Goal: Task Accomplishment & Management: Complete application form

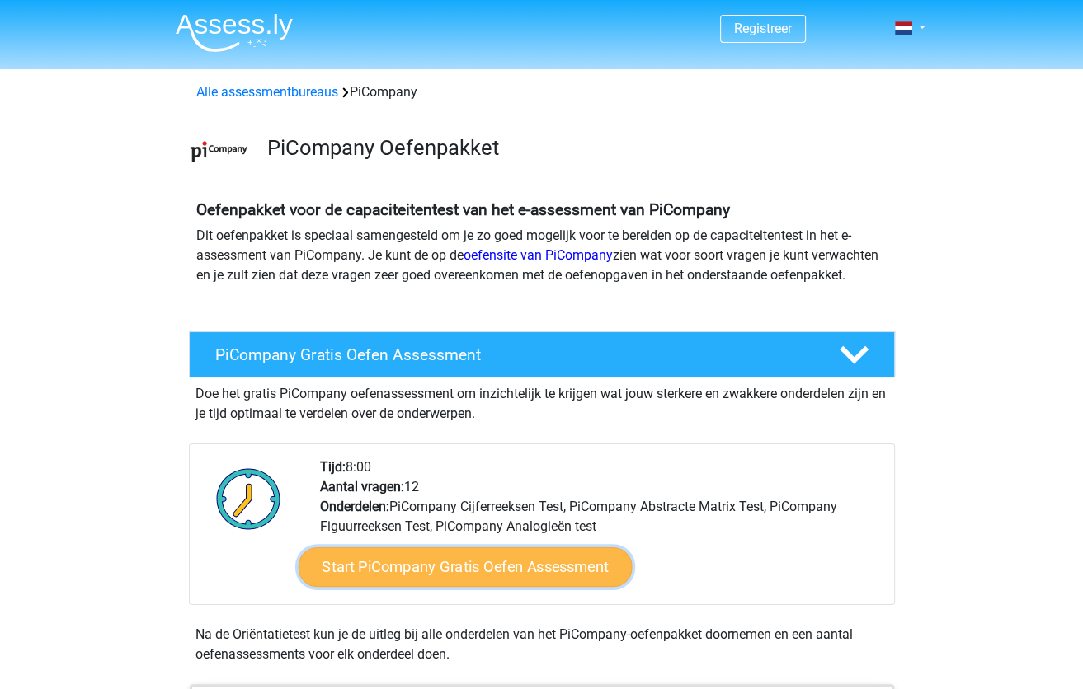
click at [442, 584] on link "Start PiCompany Gratis Oefen Assessment" at bounding box center [465, 568] width 334 height 40
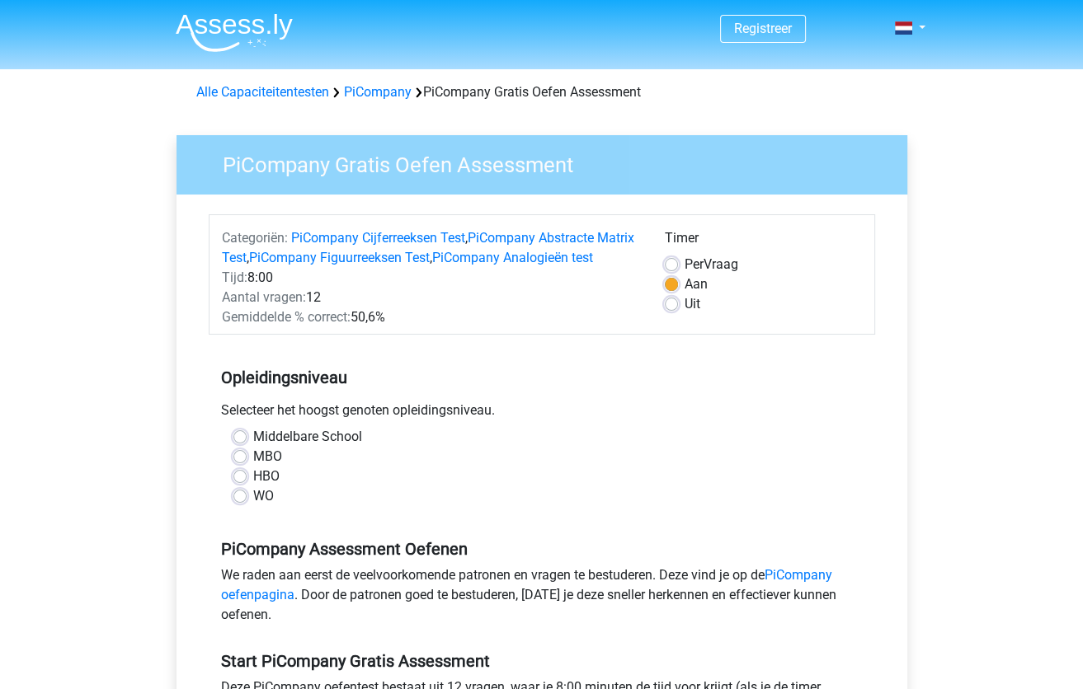
click at [253, 487] on label "HBO" at bounding box center [266, 477] width 26 height 20
click at [239, 483] on input "HBO" at bounding box center [239, 475] width 13 height 16
radio input "true"
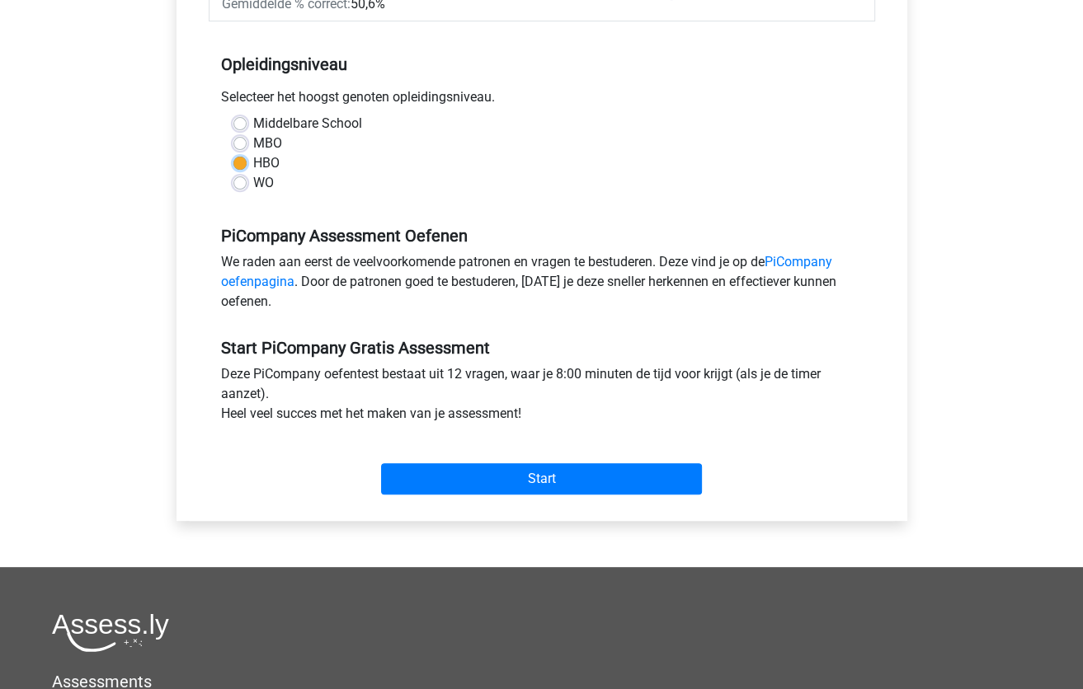
scroll to position [330, 0]
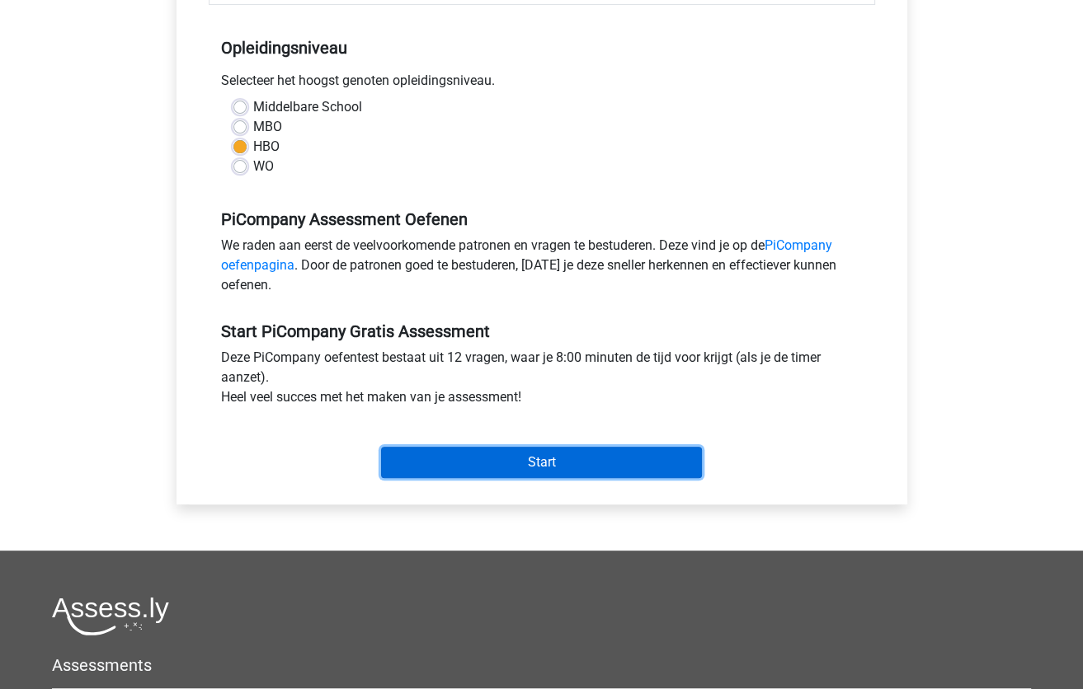
click at [411, 478] on input "Start" at bounding box center [541, 462] width 321 height 31
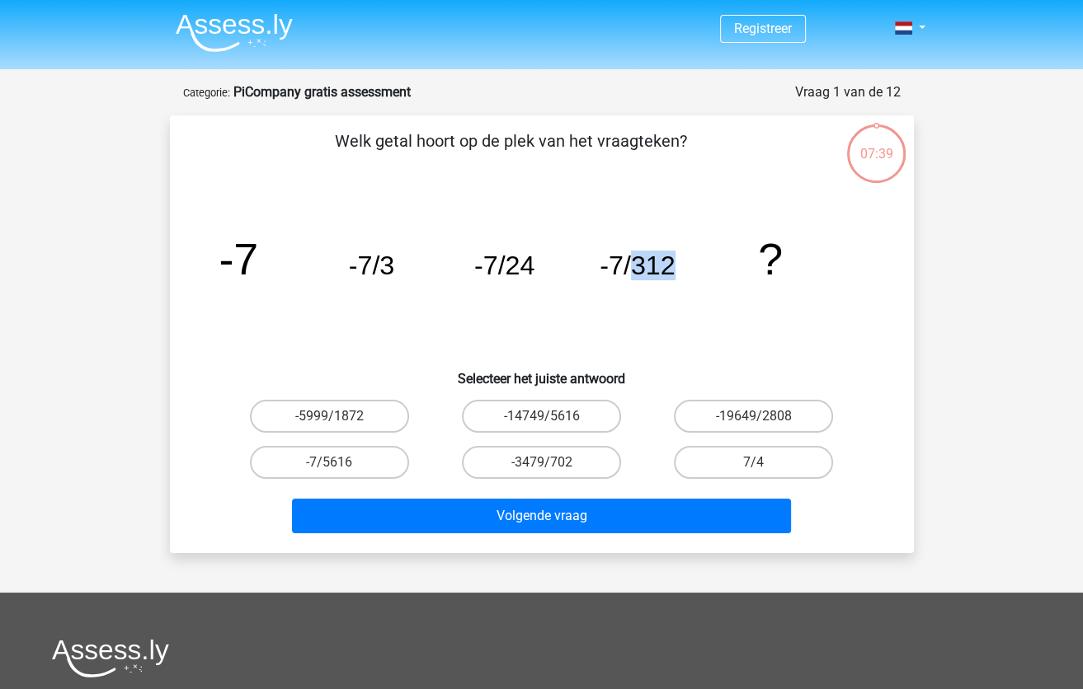
drag, startPoint x: 641, startPoint y: 267, endPoint x: 671, endPoint y: 271, distance: 30.8
click at [671, 271] on tspan "-7/312" at bounding box center [637, 266] width 75 height 30
copy tspan "312"
click at [373, 462] on label "-7/5616" at bounding box center [329, 462] width 159 height 33
click at [340, 463] on input "-7/5616" at bounding box center [334, 468] width 11 height 11
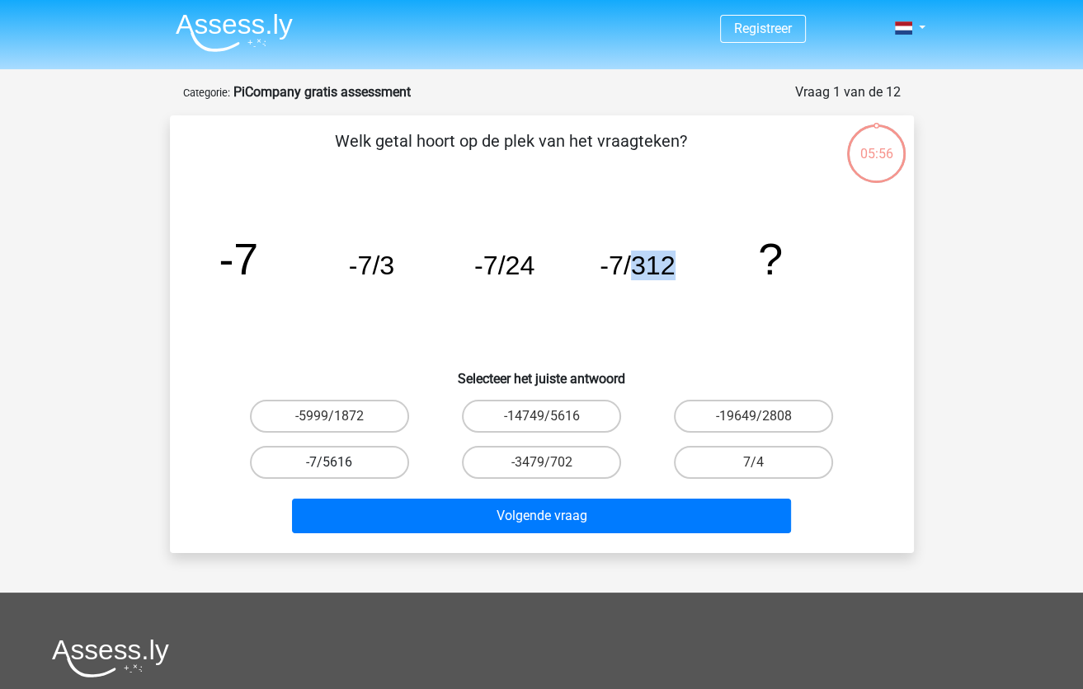
radio input "true"
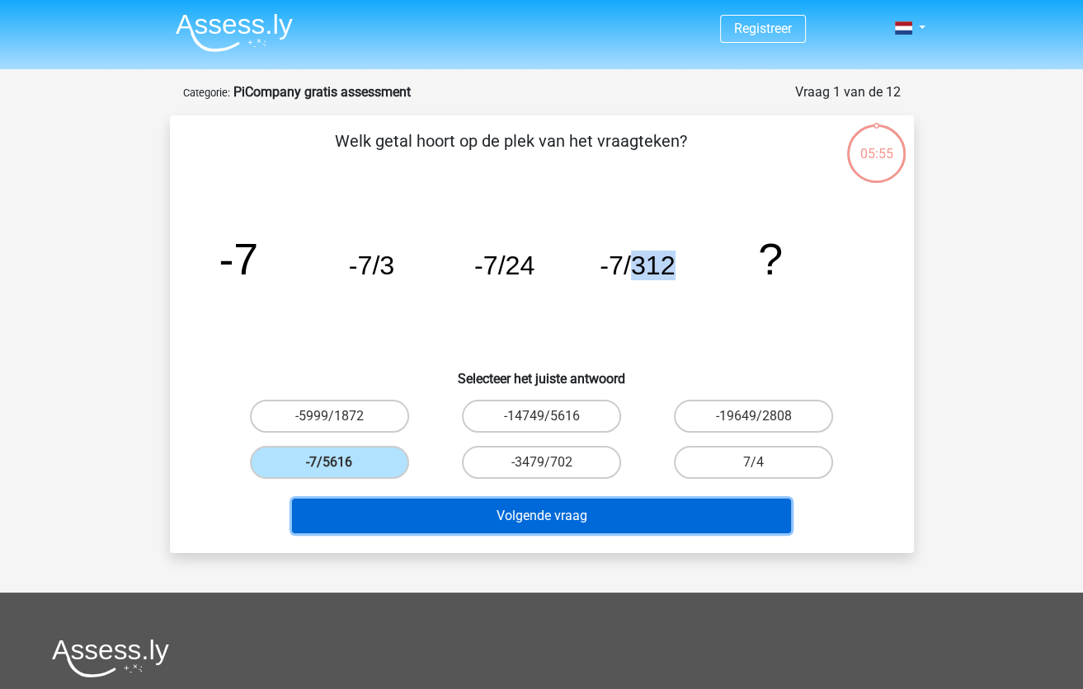
click at [454, 515] on button "Volgende vraag" at bounding box center [541, 516] width 499 height 35
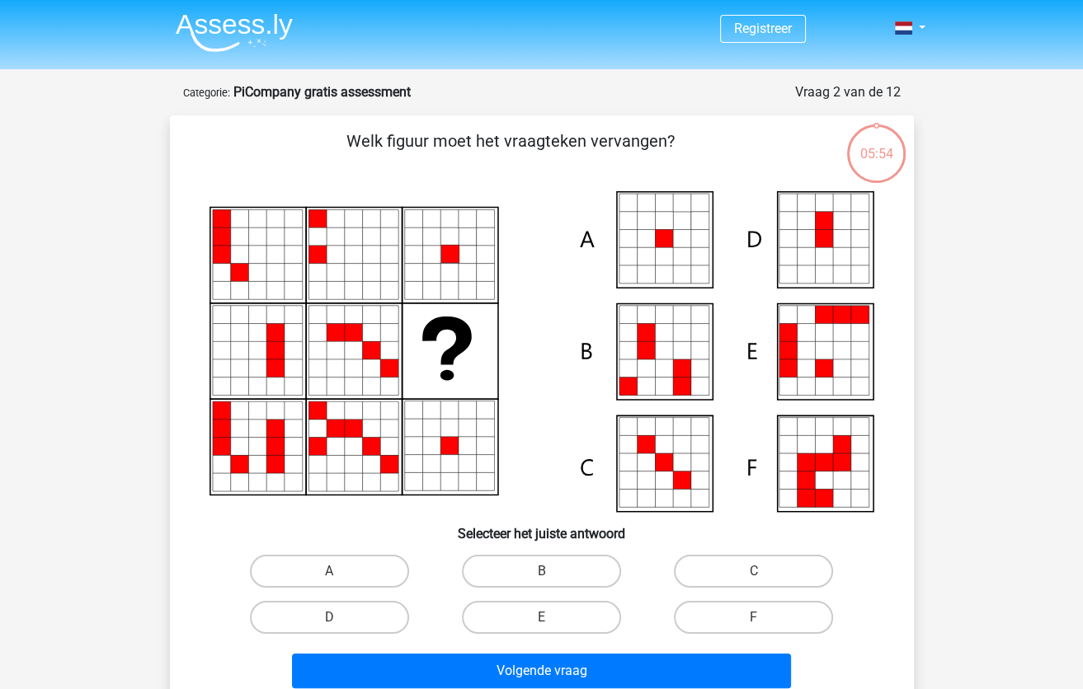
scroll to position [82, 0]
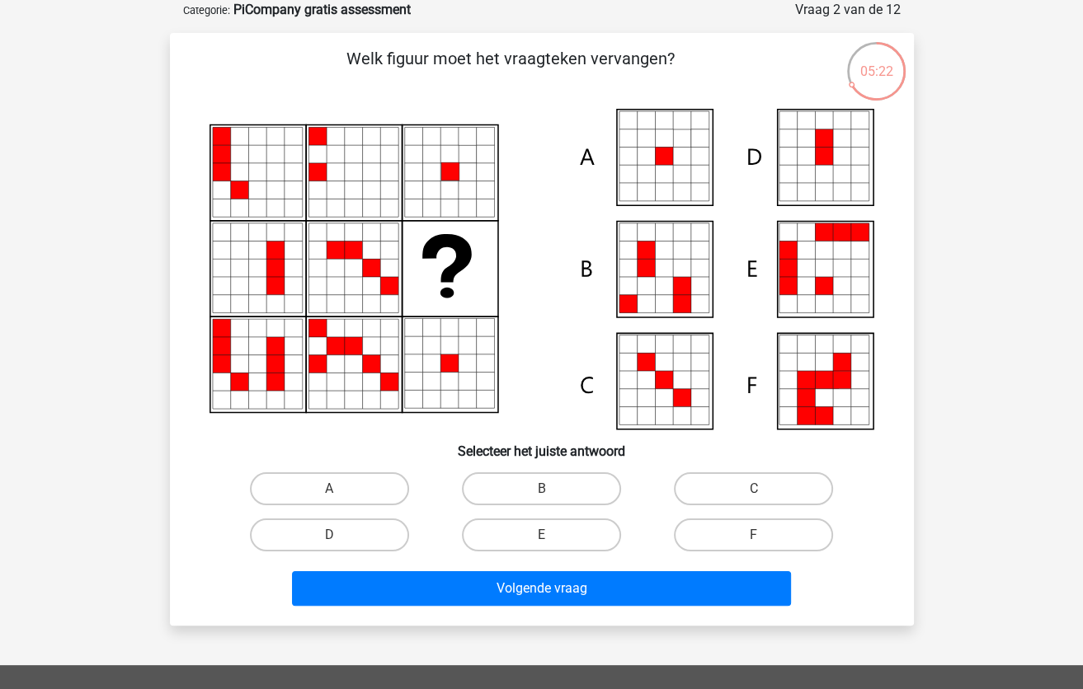
click at [634, 167] on icon at bounding box center [628, 174] width 18 height 18
click at [339, 482] on label "A" at bounding box center [329, 489] width 159 height 33
click at [339, 489] on input "A" at bounding box center [334, 494] width 11 height 11
radio input "true"
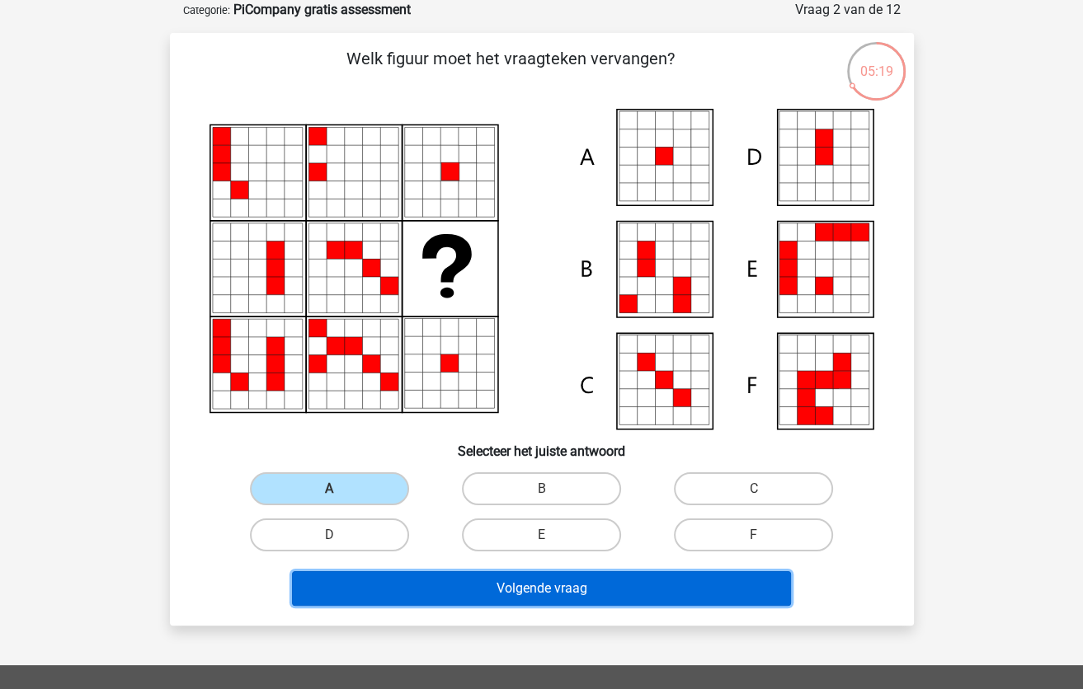
click at [531, 595] on button "Volgende vraag" at bounding box center [541, 589] width 499 height 35
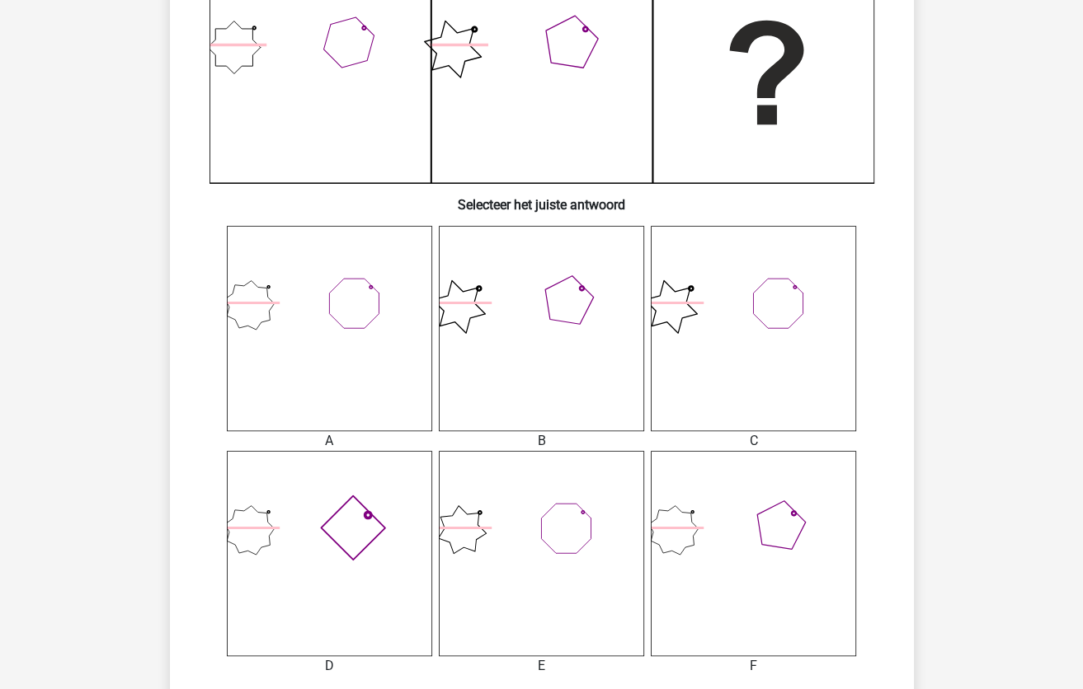
scroll to position [412, 0]
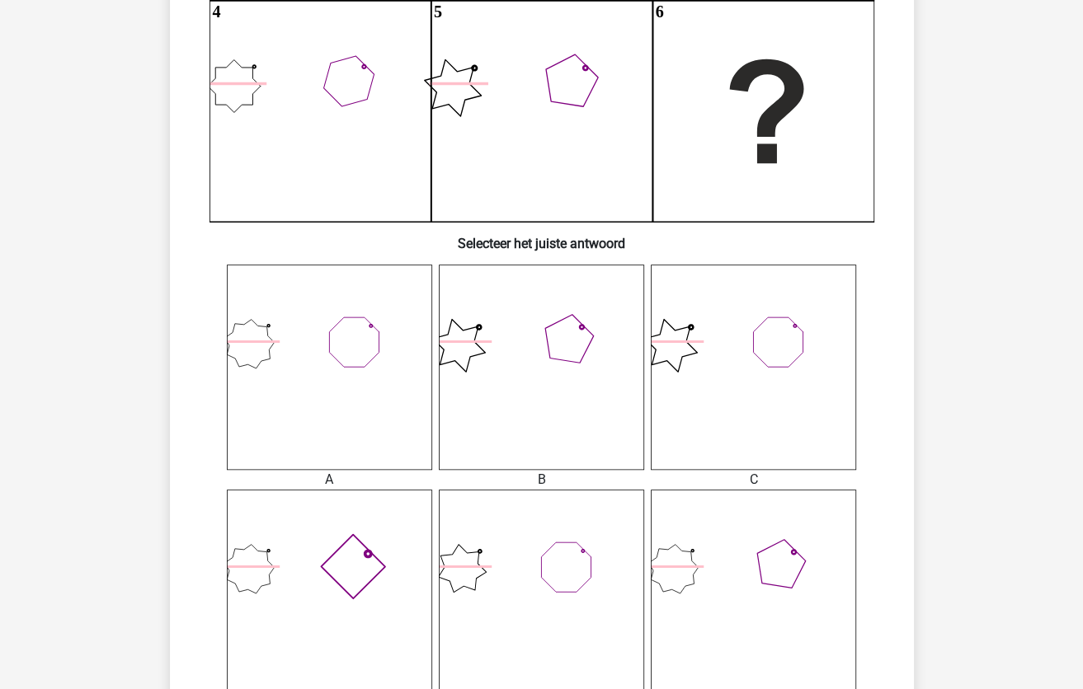
click at [709, 584] on icon at bounding box center [753, 592] width 205 height 205
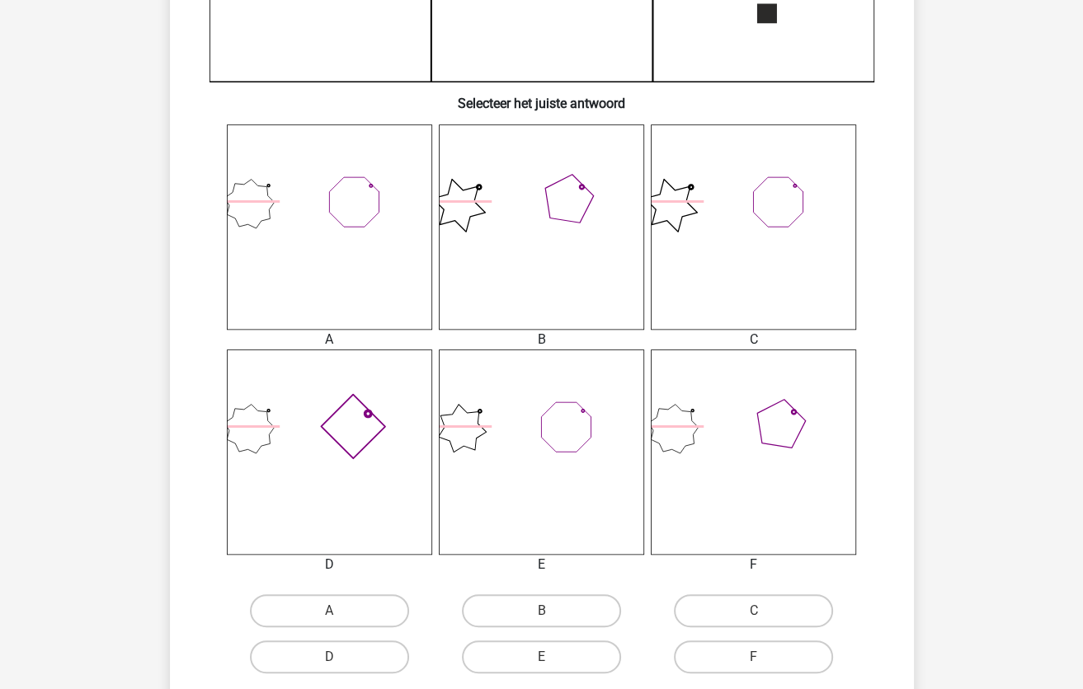
scroll to position [577, 0]
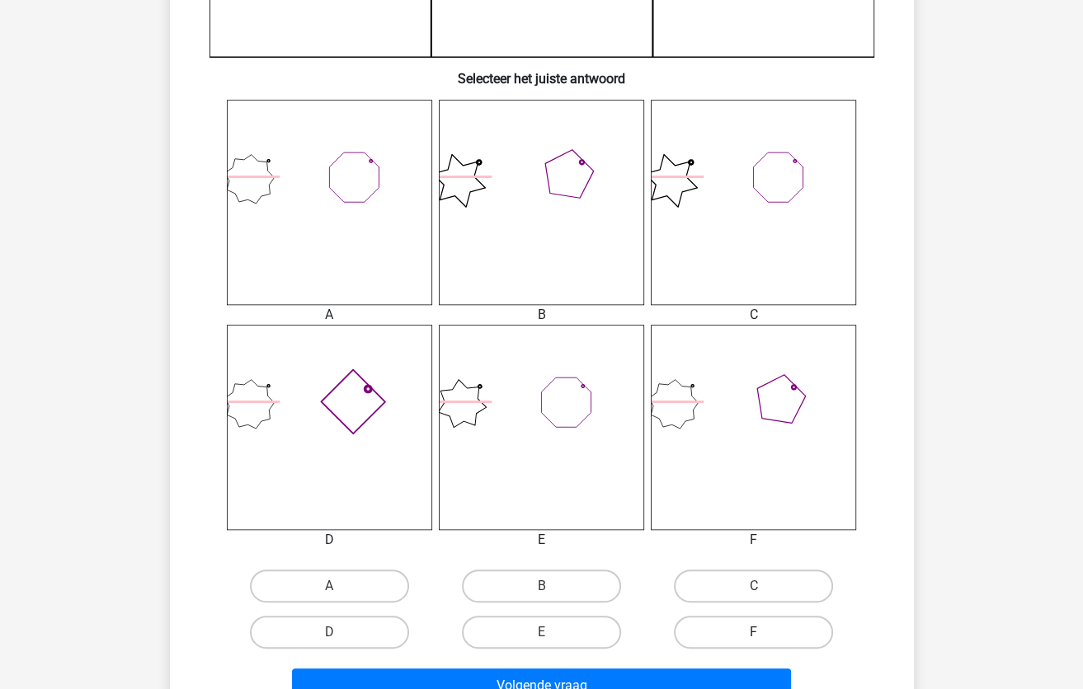
click at [730, 628] on label "F" at bounding box center [753, 632] width 159 height 33
click at [754, 633] on input "F" at bounding box center [759, 638] width 11 height 11
radio input "true"
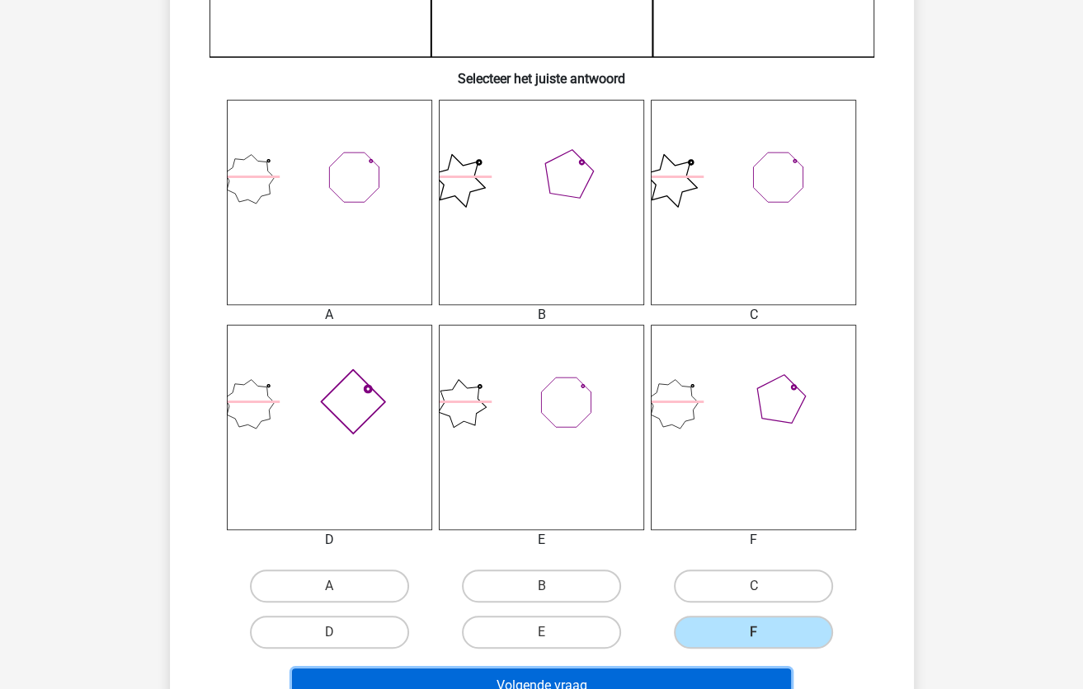
click at [644, 676] on button "Volgende vraag" at bounding box center [541, 686] width 499 height 35
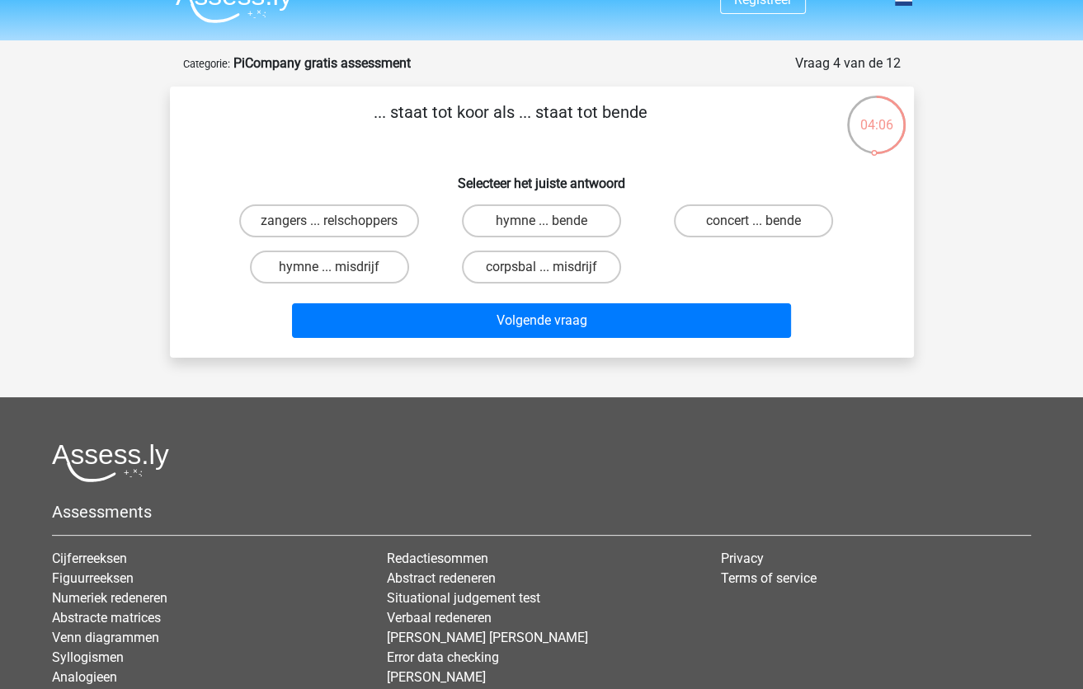
scroll to position [0, 0]
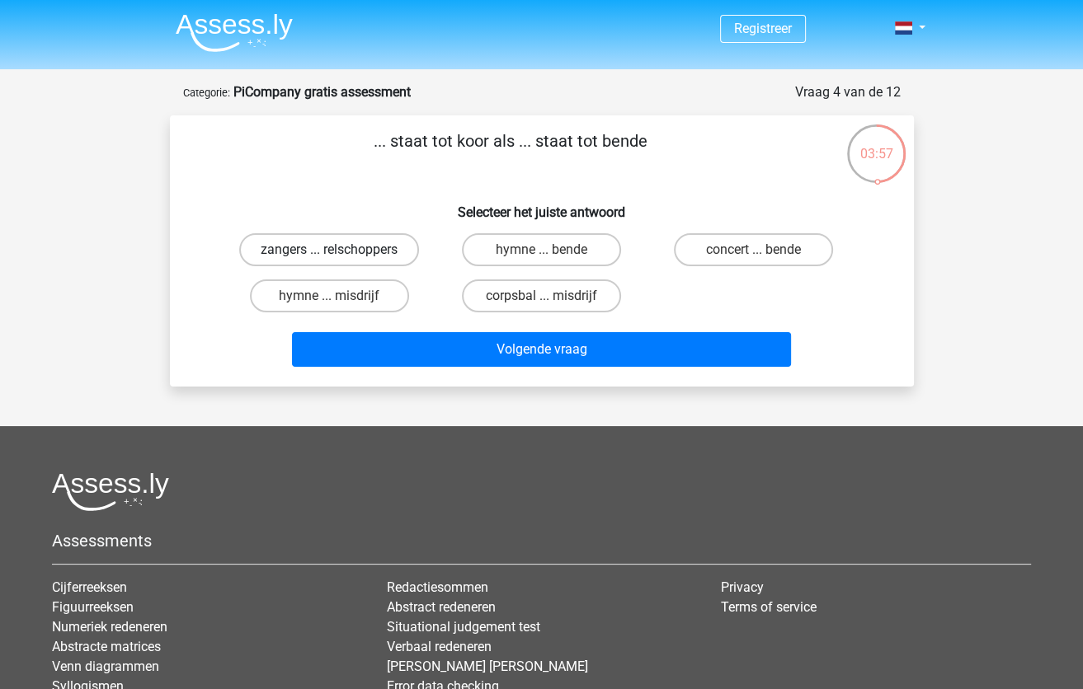
click at [369, 252] on label "zangers ... relschoppers" at bounding box center [329, 249] width 180 height 33
click at [340, 252] on input "zangers ... relschoppers" at bounding box center [334, 255] width 11 height 11
radio input "true"
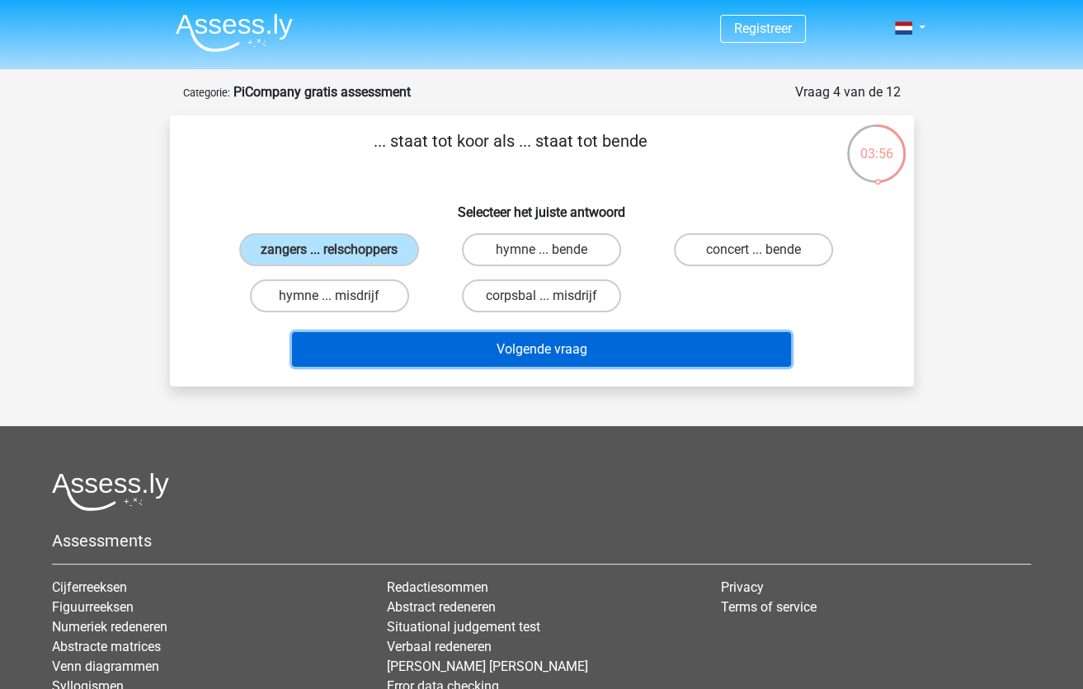
click at [465, 343] on button "Volgende vraag" at bounding box center [541, 349] width 499 height 35
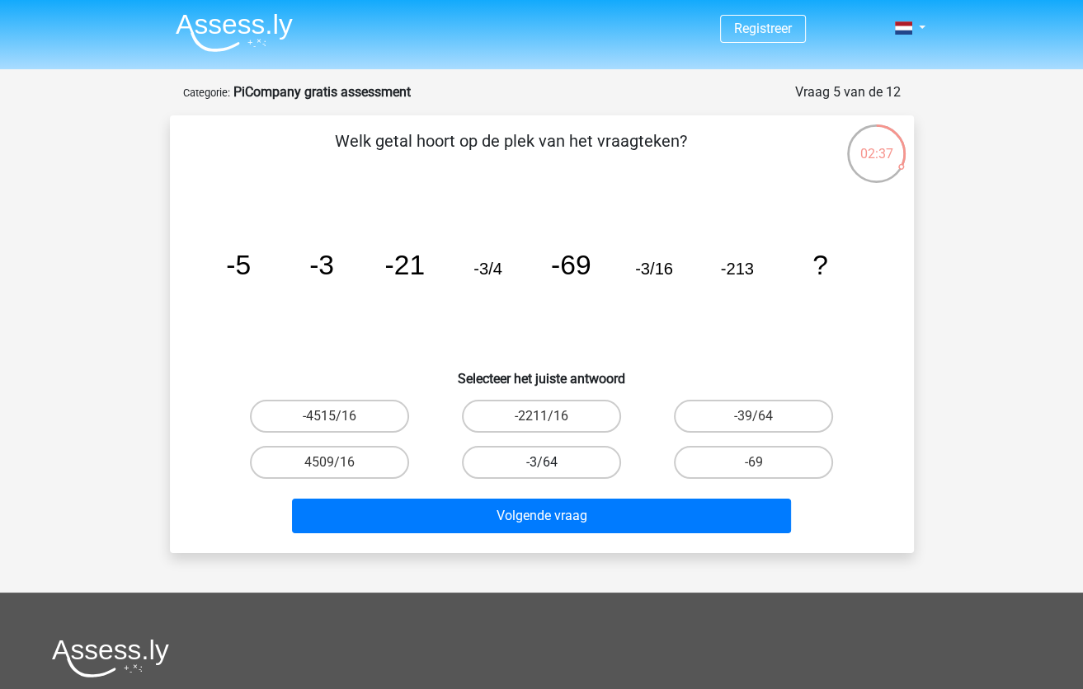
click at [537, 459] on label "-3/64" at bounding box center [541, 462] width 159 height 33
click at [541, 463] on input "-3/64" at bounding box center [546, 468] width 11 height 11
radio input "true"
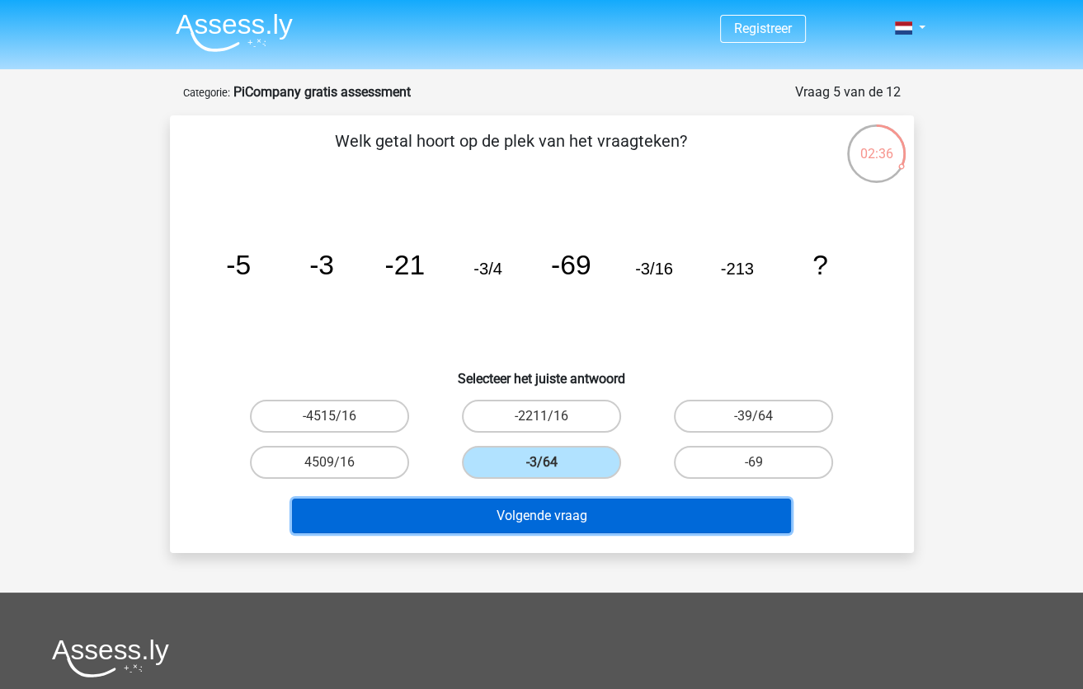
click at [526, 517] on button "Volgende vraag" at bounding box center [541, 516] width 499 height 35
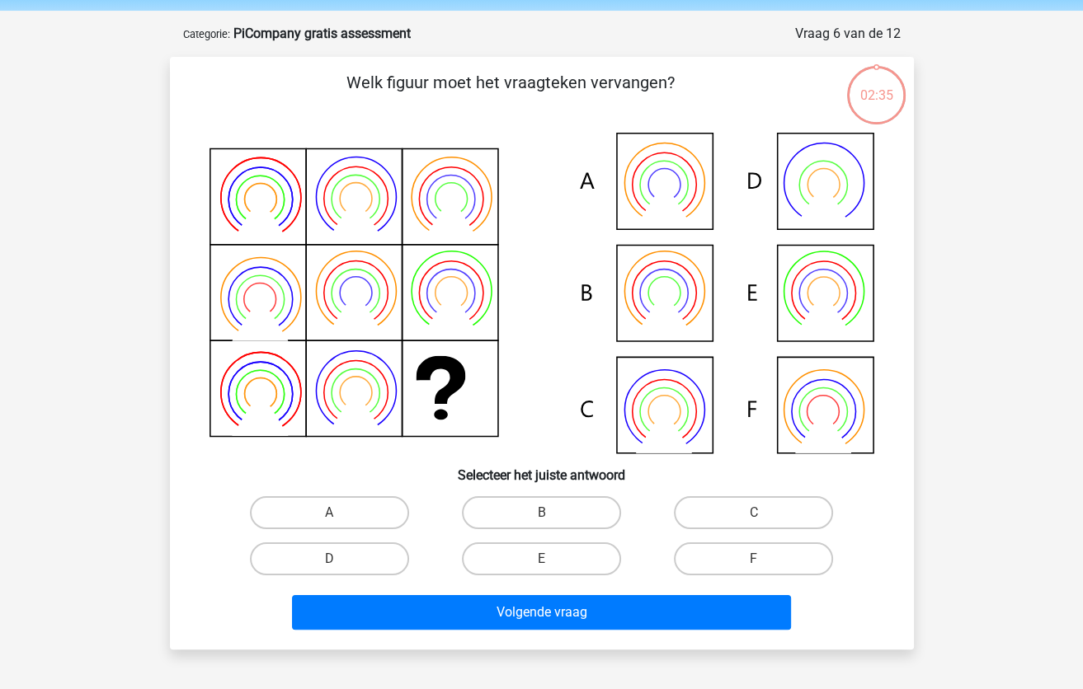
scroll to position [82, 0]
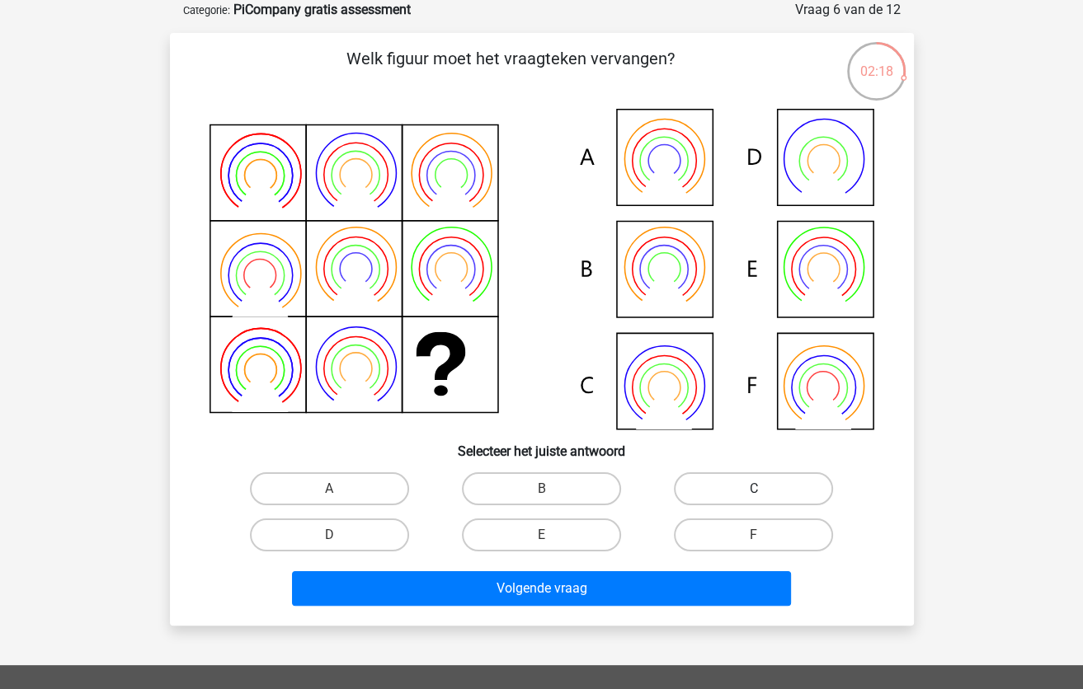
click at [739, 493] on label "C" at bounding box center [753, 489] width 159 height 33
click at [754, 493] on input "C" at bounding box center [759, 494] width 11 height 11
radio input "true"
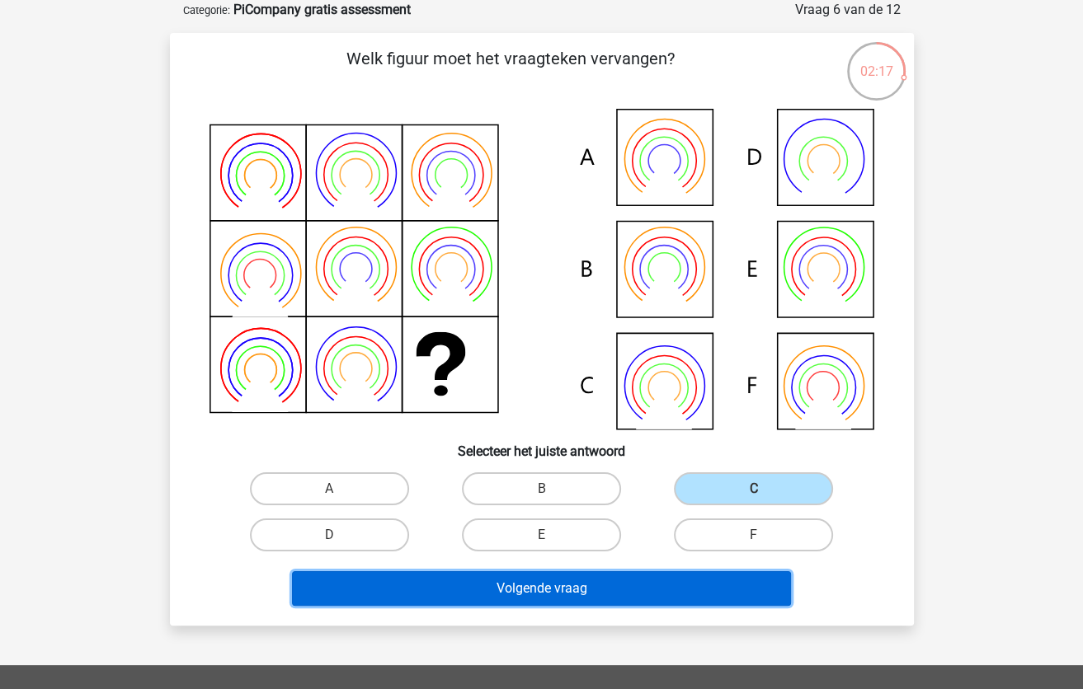
click at [581, 584] on button "Volgende vraag" at bounding box center [541, 589] width 499 height 35
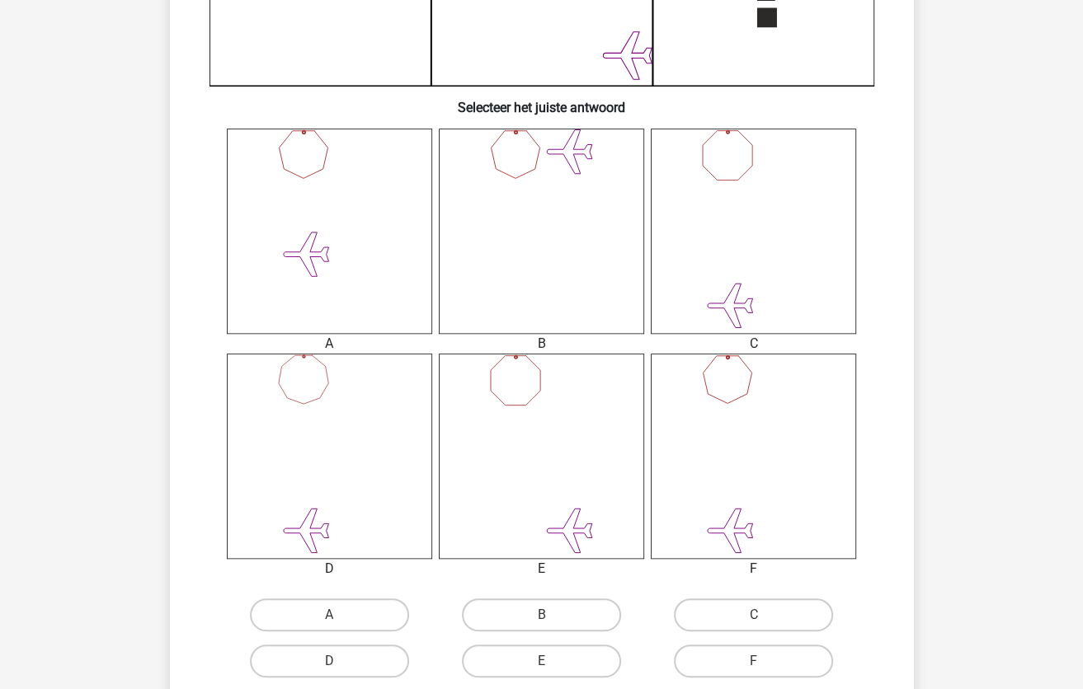
scroll to position [660, 0]
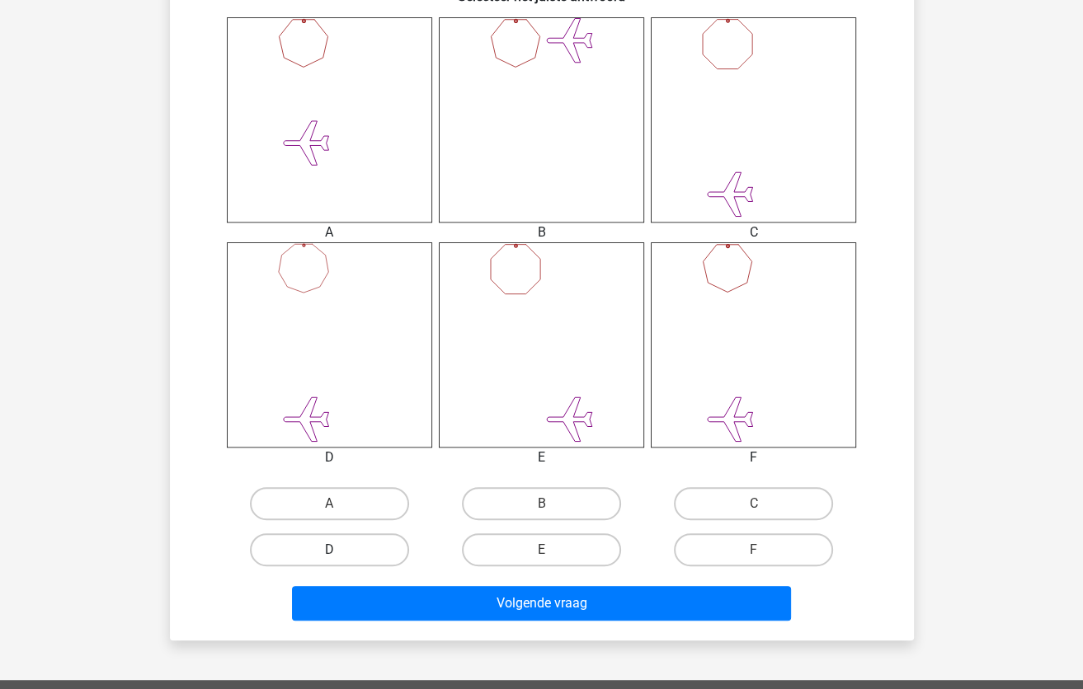
click at [391, 548] on label "D" at bounding box center [329, 550] width 159 height 33
click at [340, 550] on input "D" at bounding box center [334, 555] width 11 height 11
radio input "true"
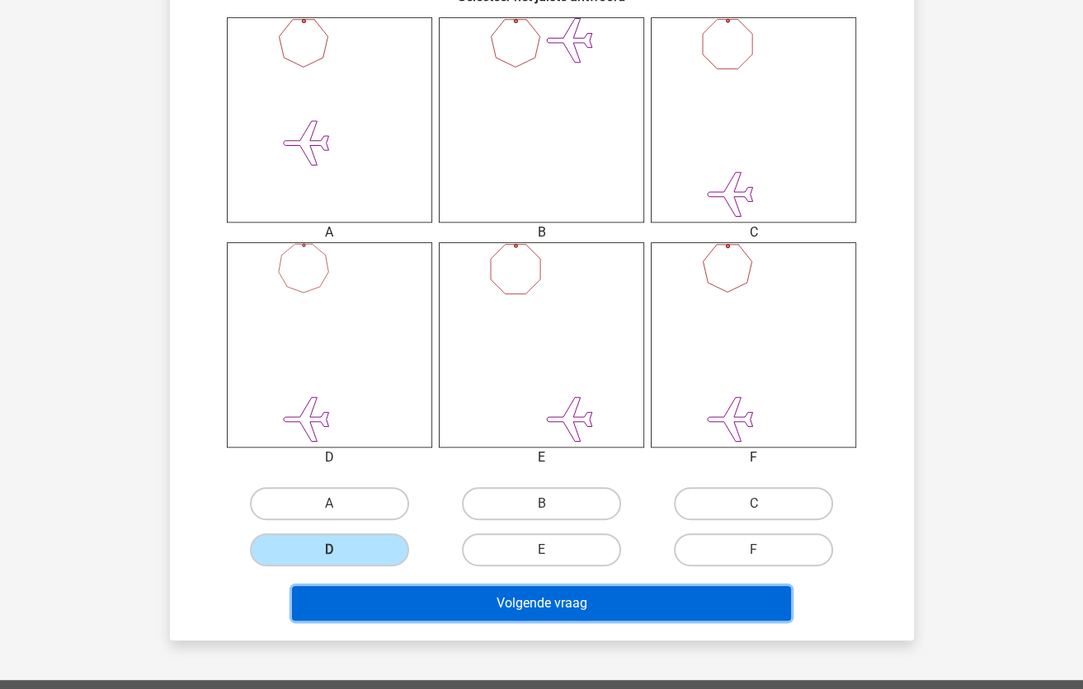
click at [452, 600] on button "Volgende vraag" at bounding box center [541, 603] width 499 height 35
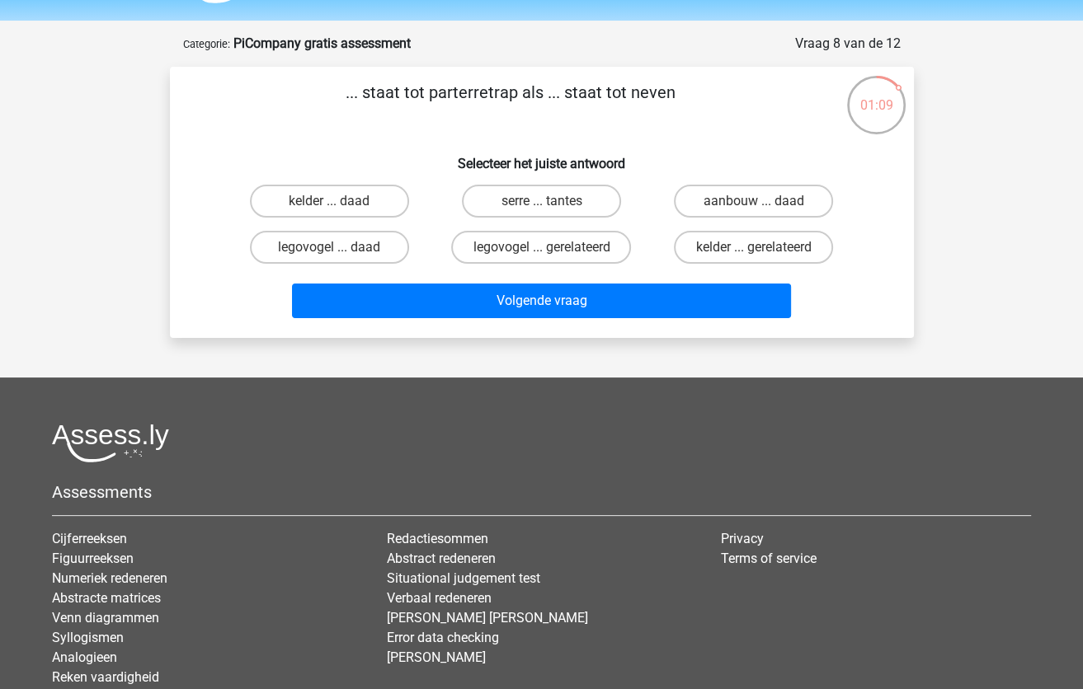
scroll to position [0, 0]
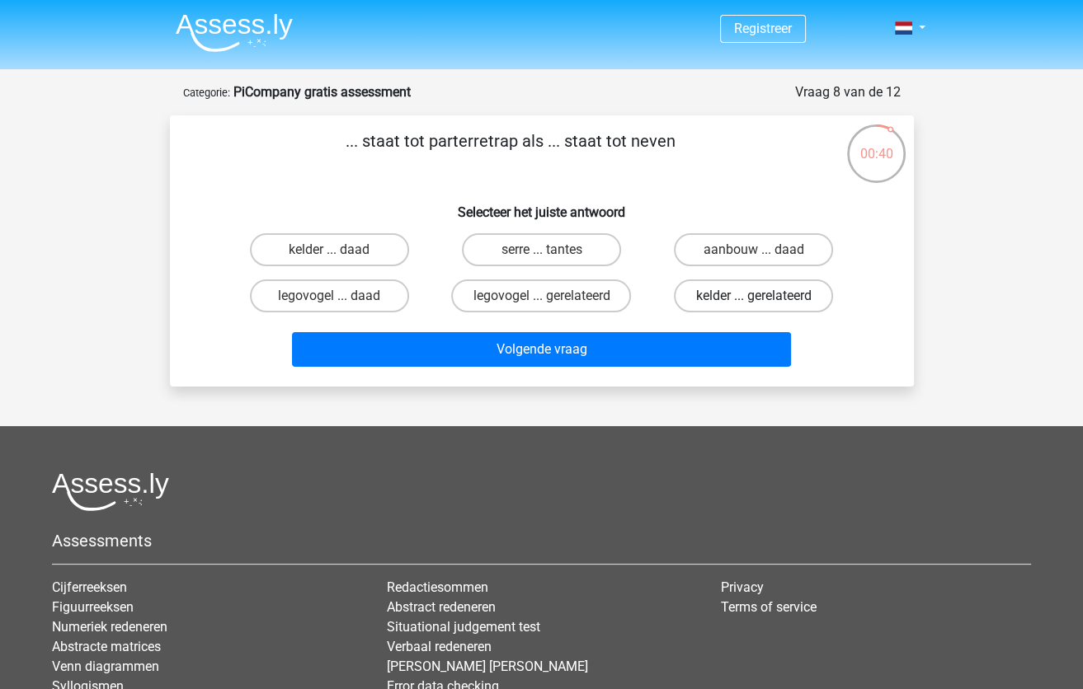
click at [706, 294] on label "kelder ... gerelateerd" at bounding box center [753, 296] width 159 height 33
click at [754, 296] on input "kelder ... gerelateerd" at bounding box center [759, 301] width 11 height 11
radio input "true"
click at [545, 250] on input "serre ... tantes" at bounding box center [546, 255] width 11 height 11
radio input "true"
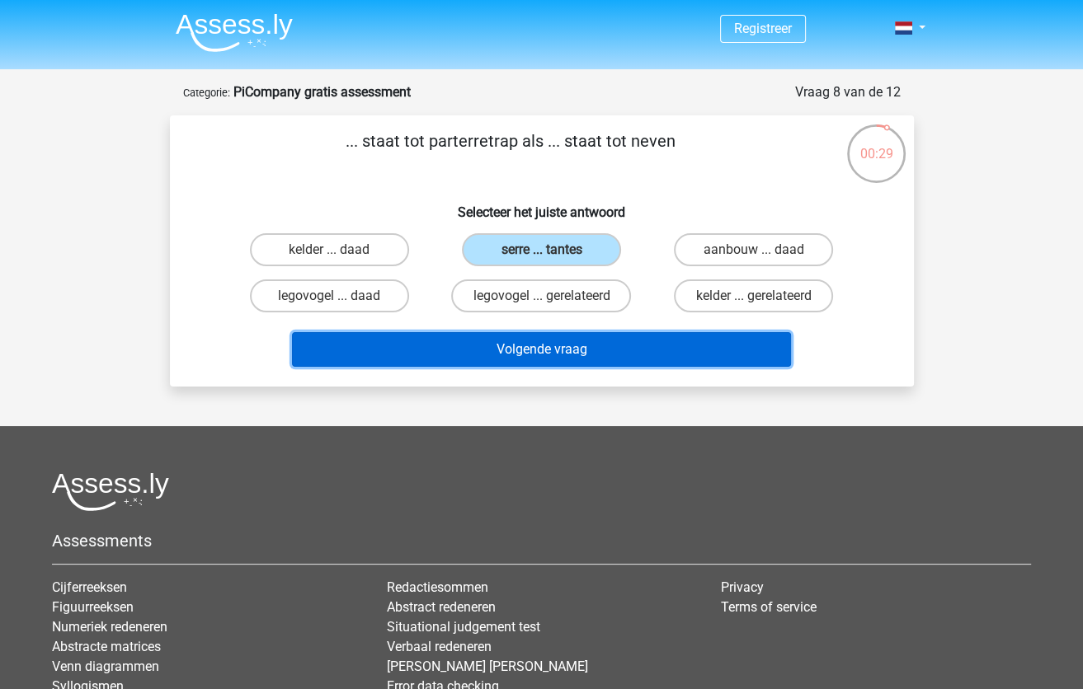
click at [529, 349] on button "Volgende vraag" at bounding box center [541, 349] width 499 height 35
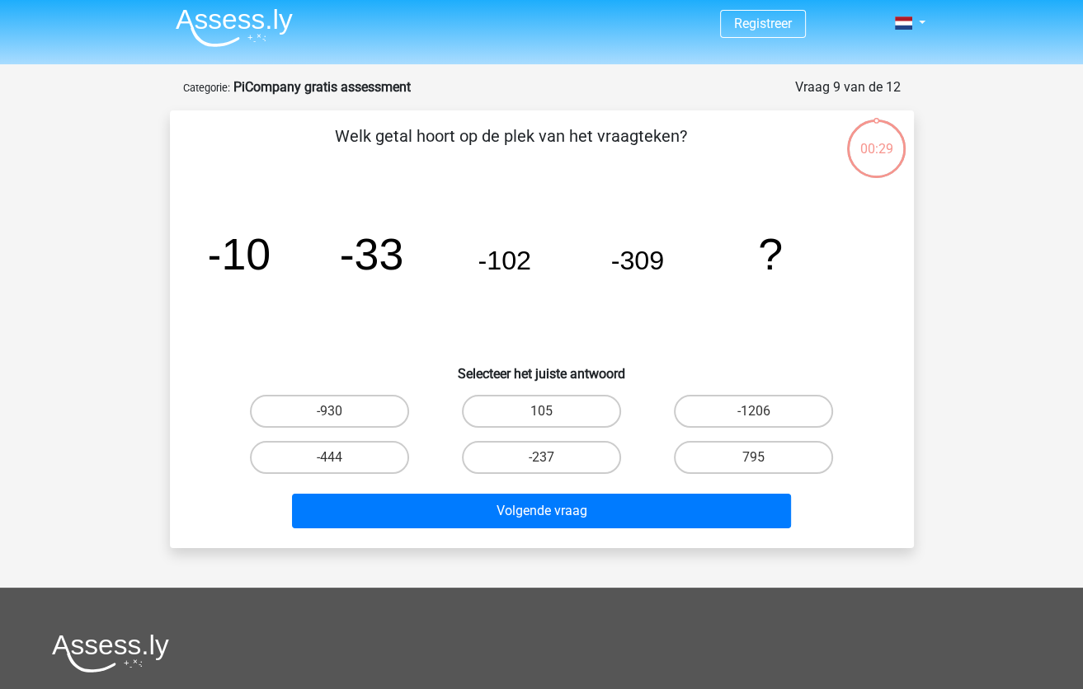
scroll to position [82, 0]
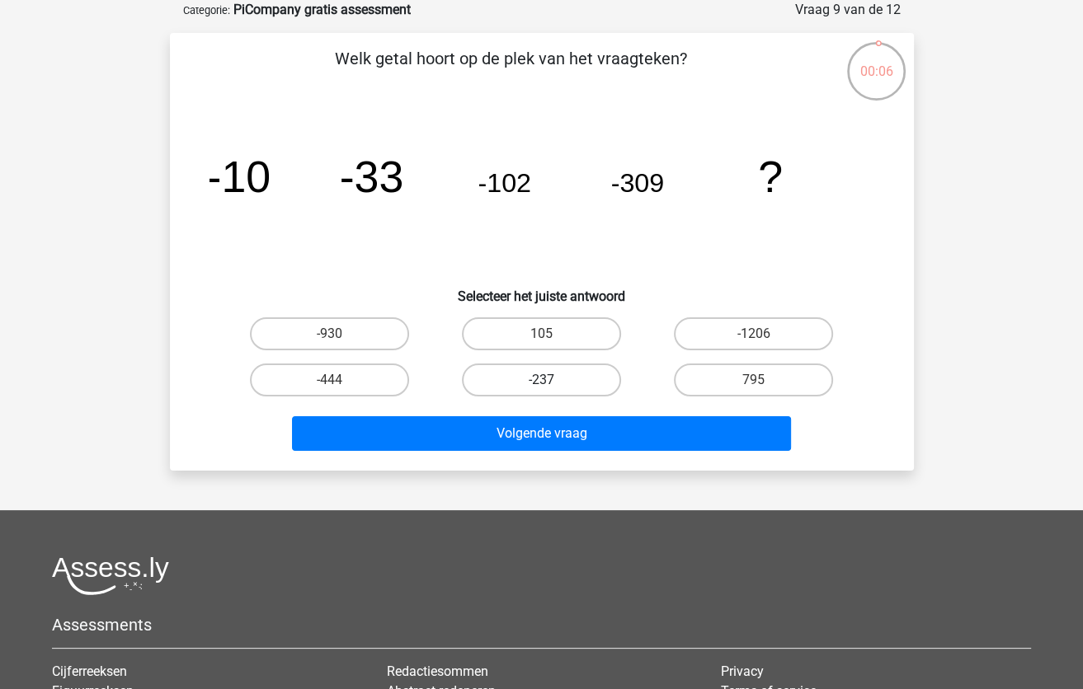
click at [550, 375] on label "-237" at bounding box center [541, 380] width 159 height 33
click at [550, 380] on input "-237" at bounding box center [546, 385] width 11 height 11
radio input "true"
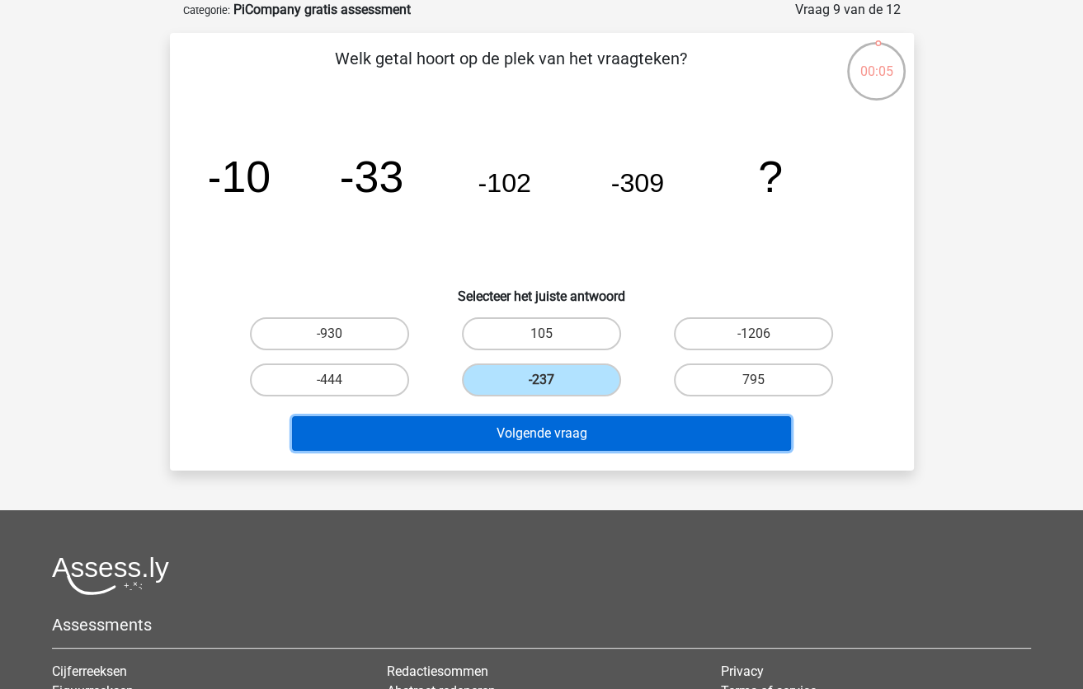
click at [530, 440] on button "Volgende vraag" at bounding box center [541, 433] width 499 height 35
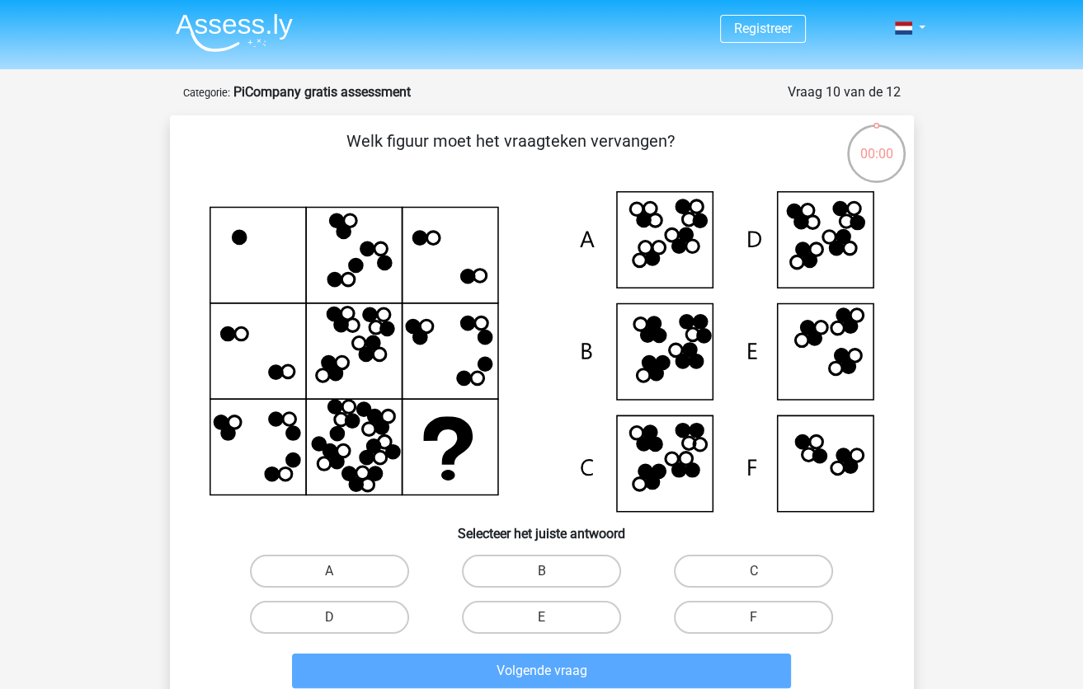
scroll to position [4, 0]
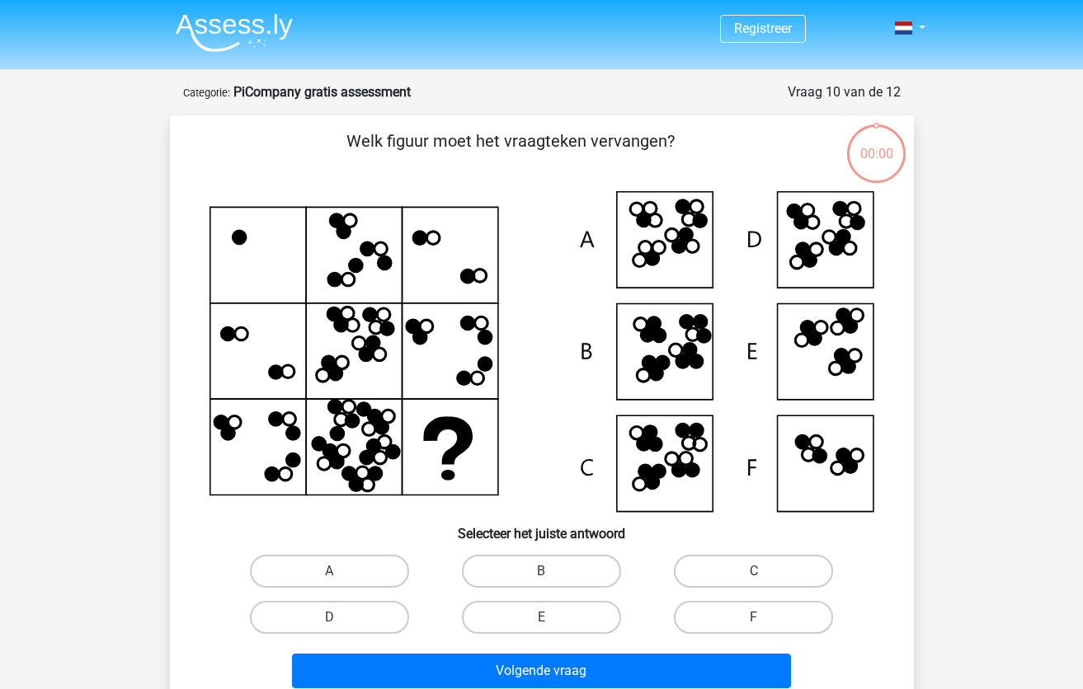
scroll to position [4, 0]
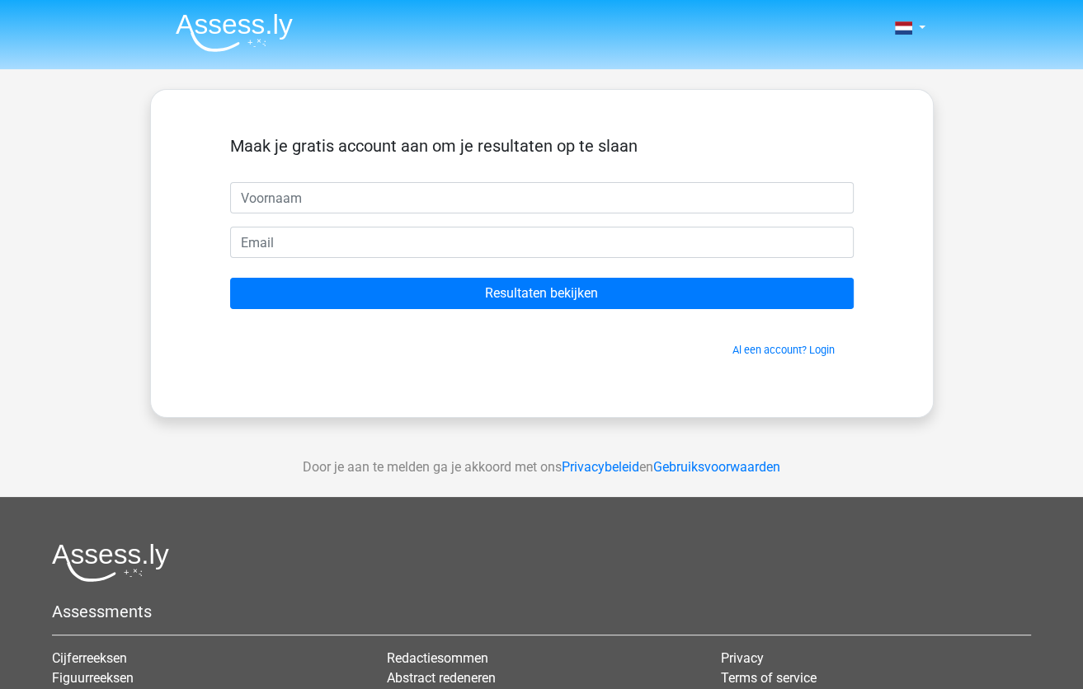
click at [470, 199] on input "text" at bounding box center [541, 197] width 623 height 31
type input "Alex"
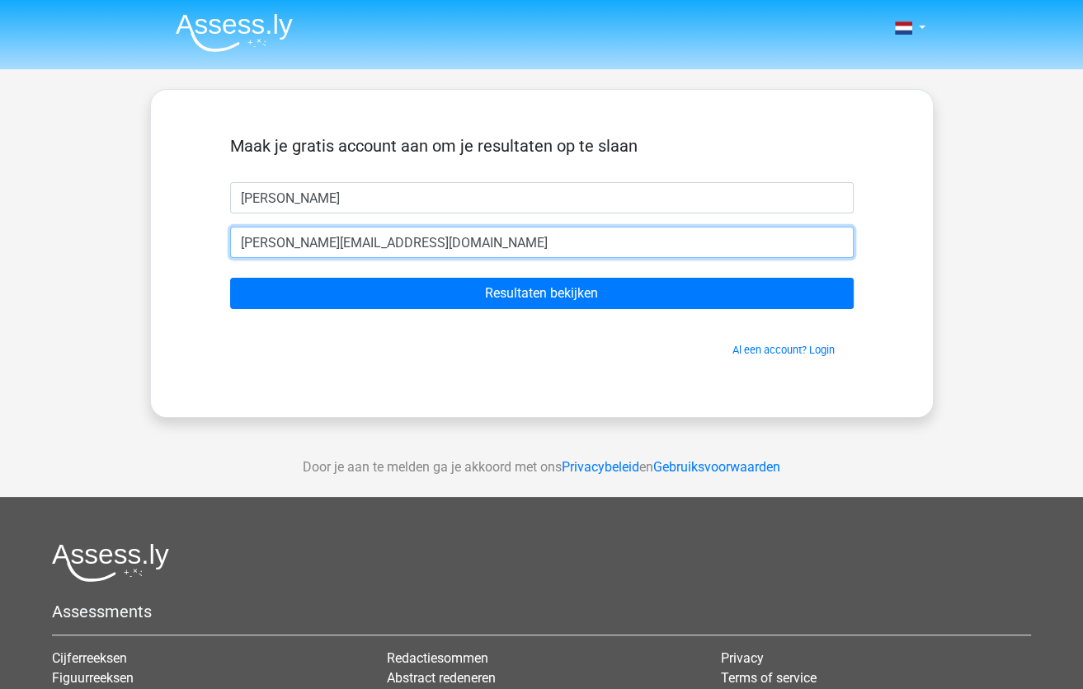
type input "Alex_vanden_Berg@Yahoo.com"
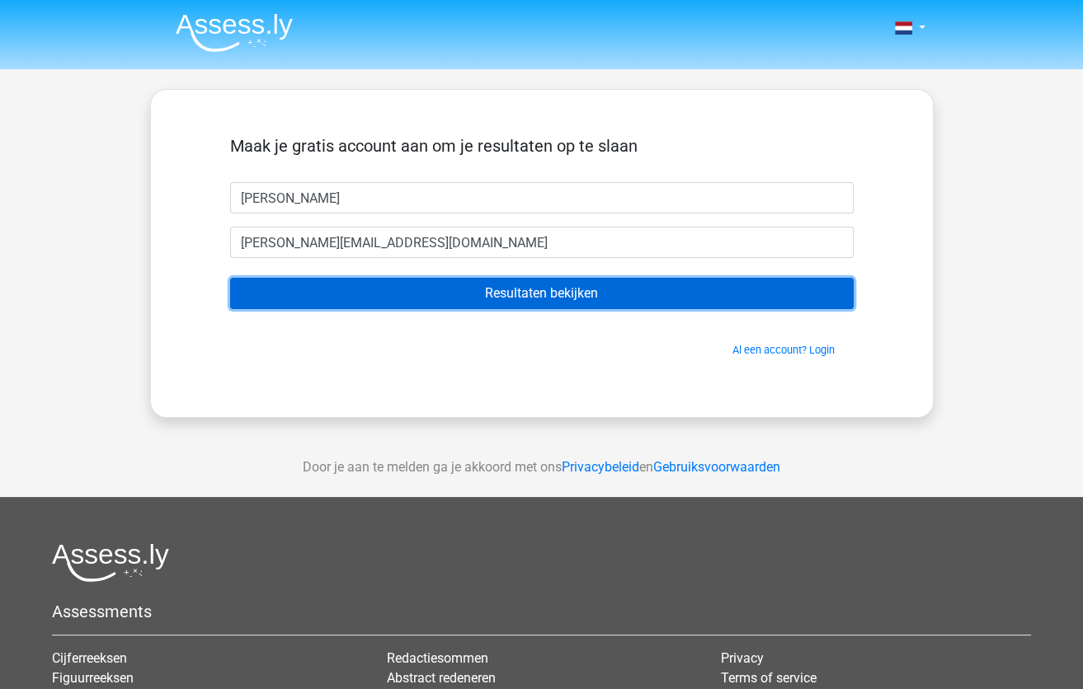
click at [509, 292] on input "Resultaten bekijken" at bounding box center [541, 293] width 623 height 31
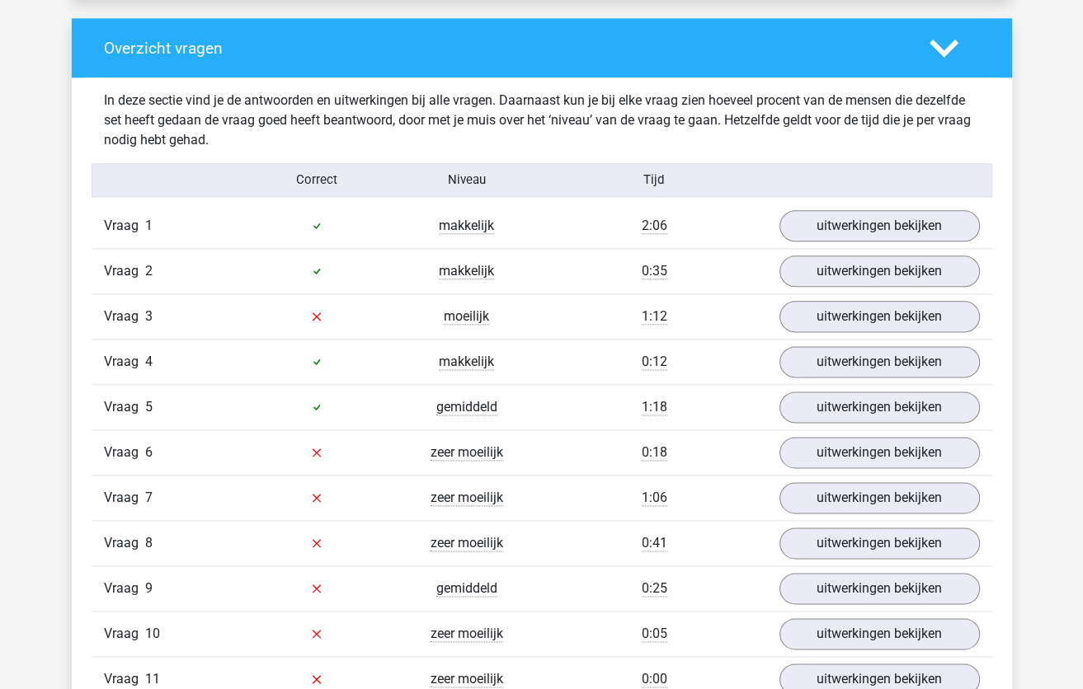
scroll to position [1732, 0]
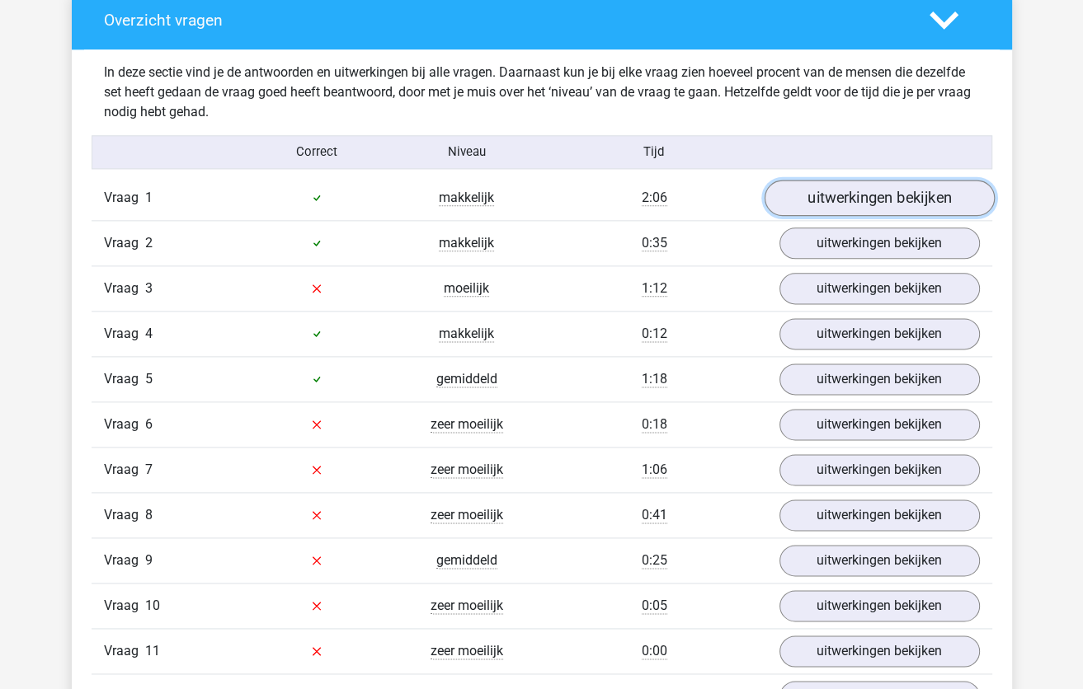
click at [830, 192] on link "uitwerkingen bekijken" at bounding box center [879, 198] width 230 height 36
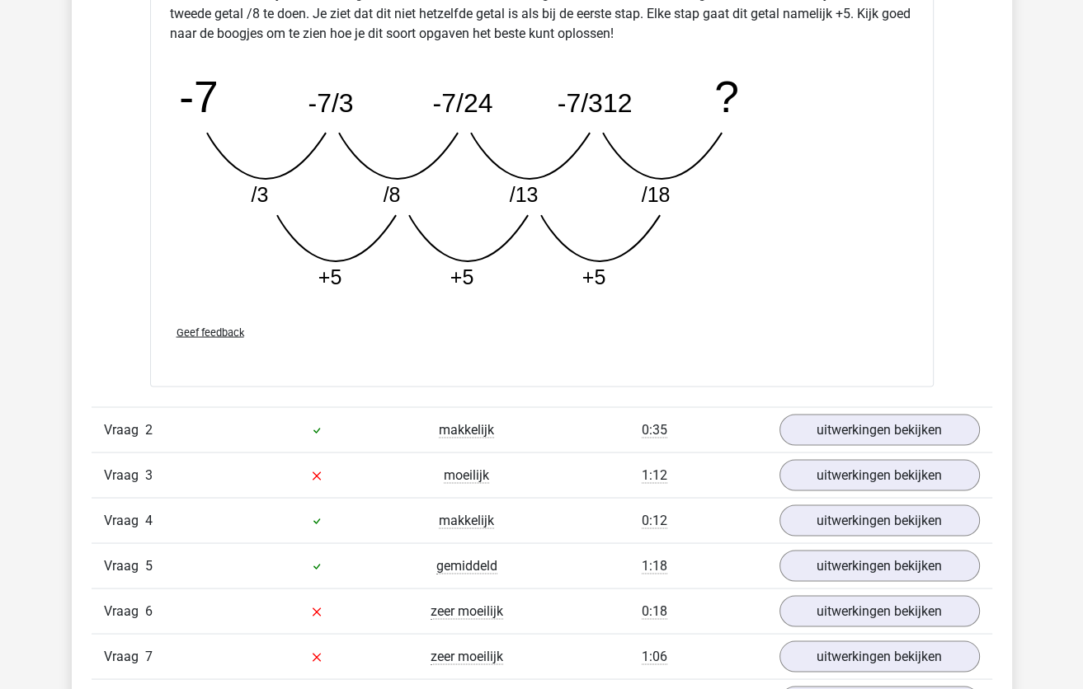
scroll to position [2392, 0]
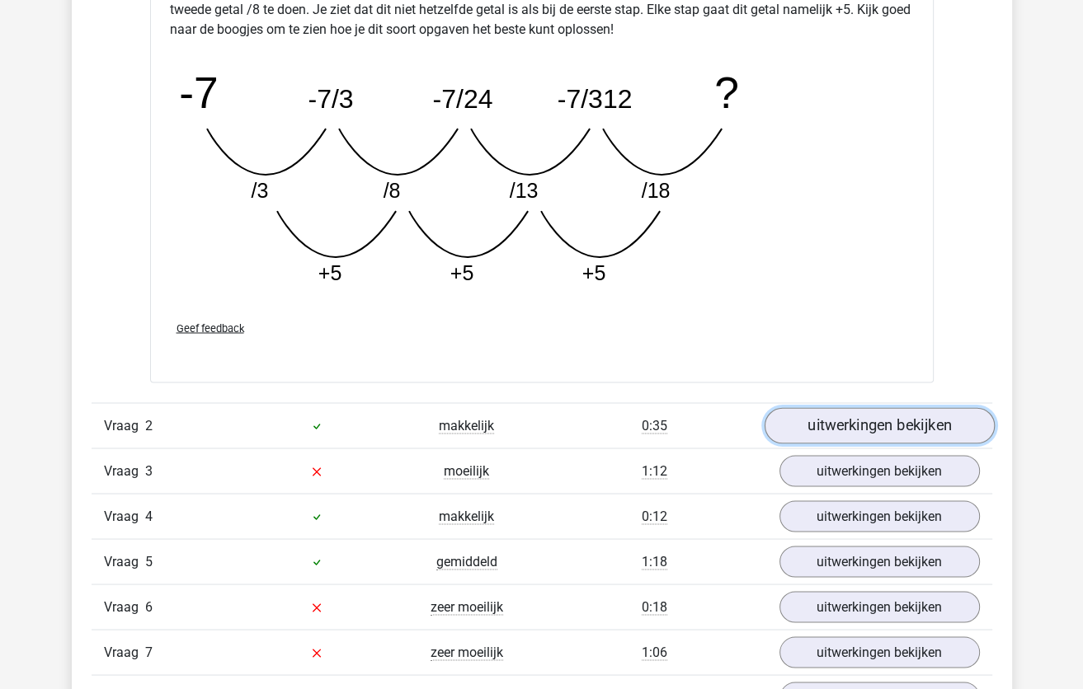
click at [863, 422] on link "uitwerkingen bekijken" at bounding box center [879, 426] width 230 height 36
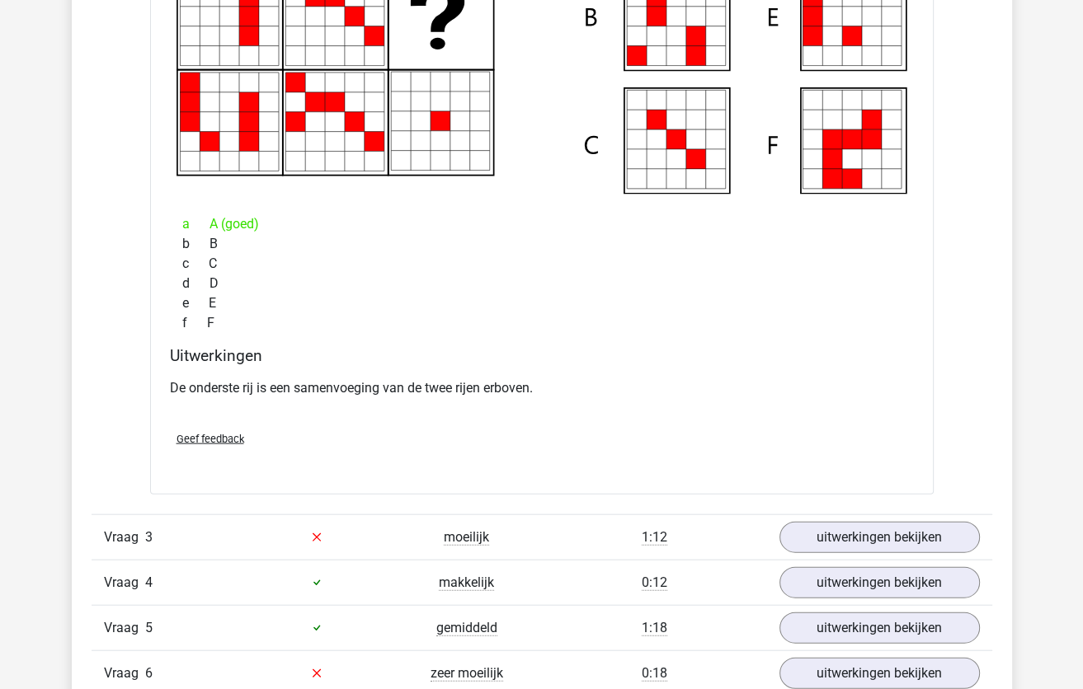
scroll to position [3134, 0]
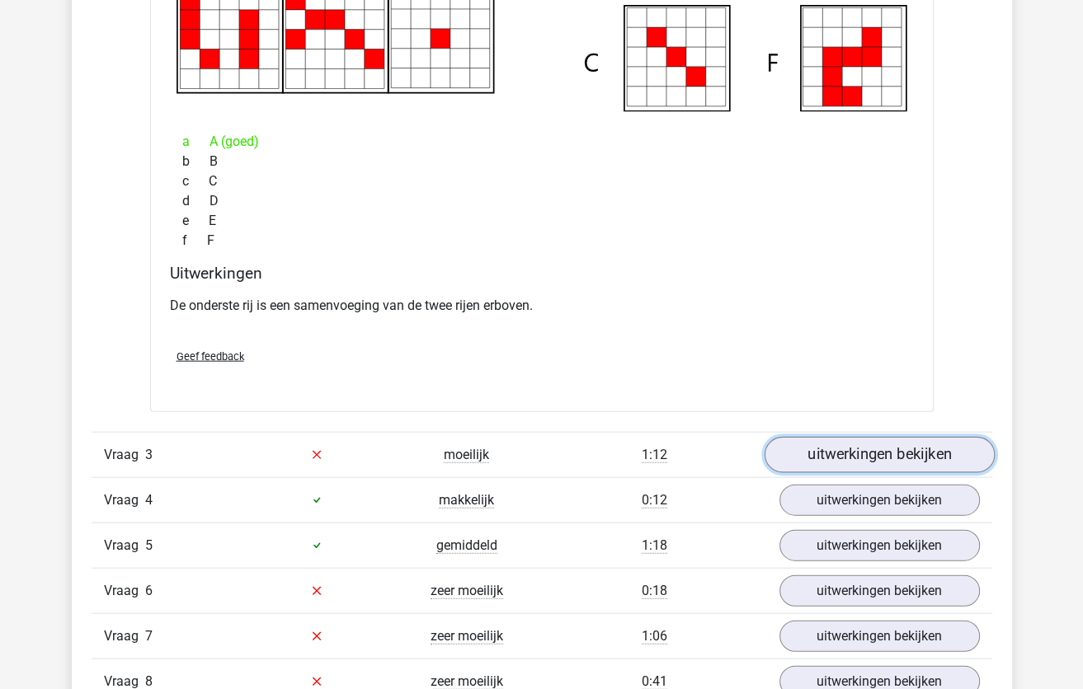
click at [831, 459] on link "uitwerkingen bekijken" at bounding box center [879, 455] width 230 height 36
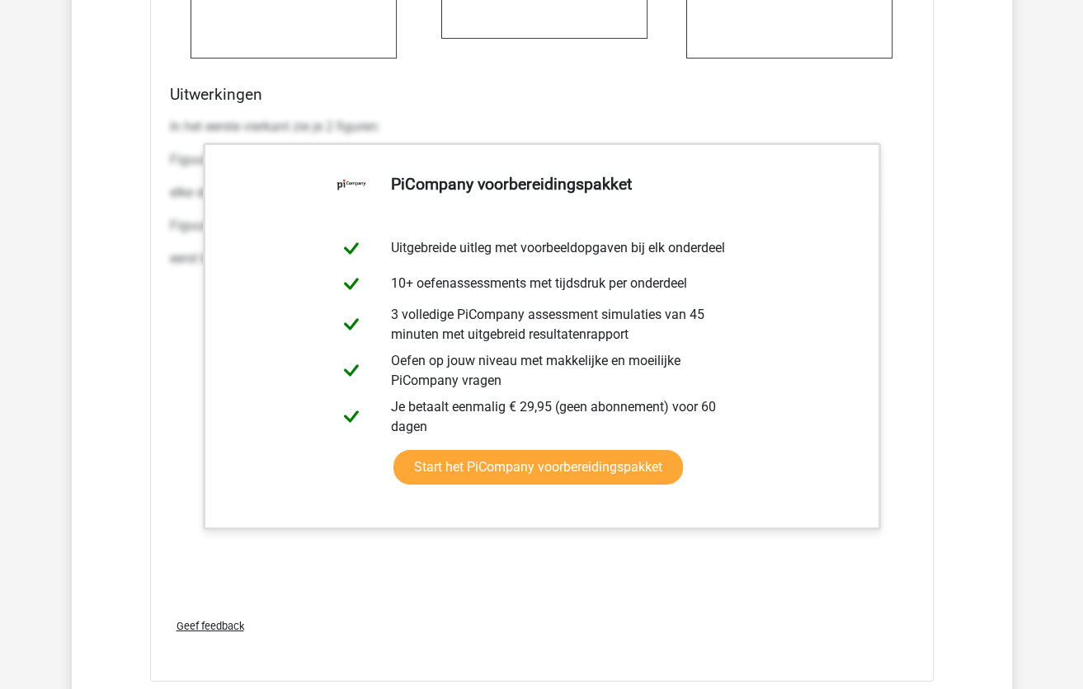
scroll to position [4618, 0]
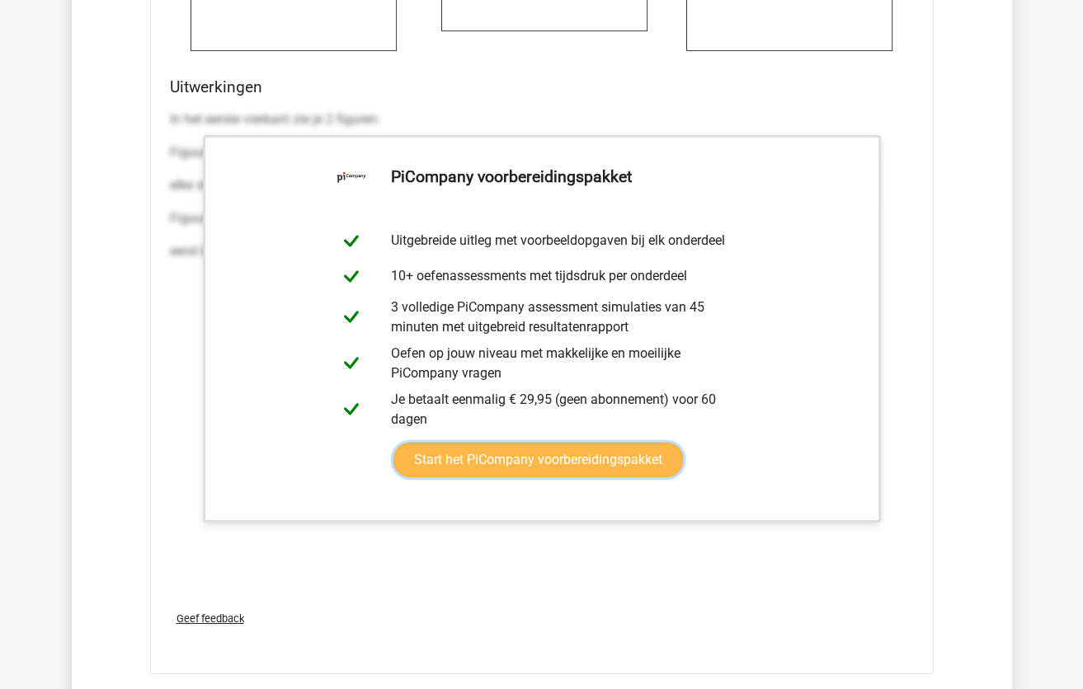
click at [683, 443] on link "Start het PiCompany voorbereidingspakket" at bounding box center [537, 460] width 289 height 35
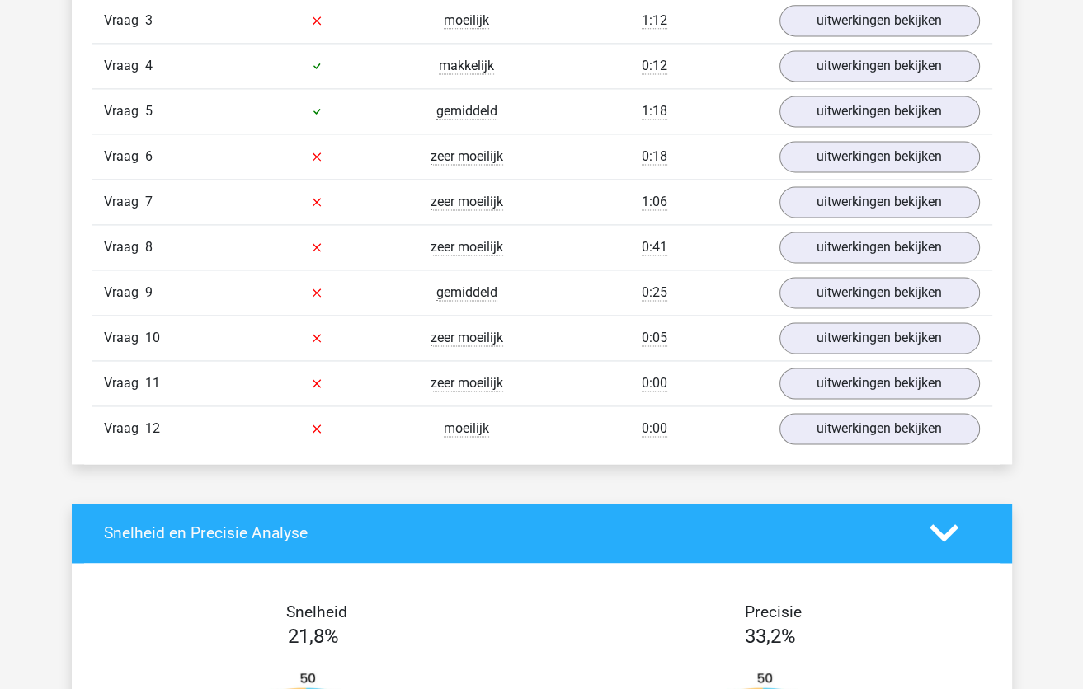
scroll to position [1748, 0]
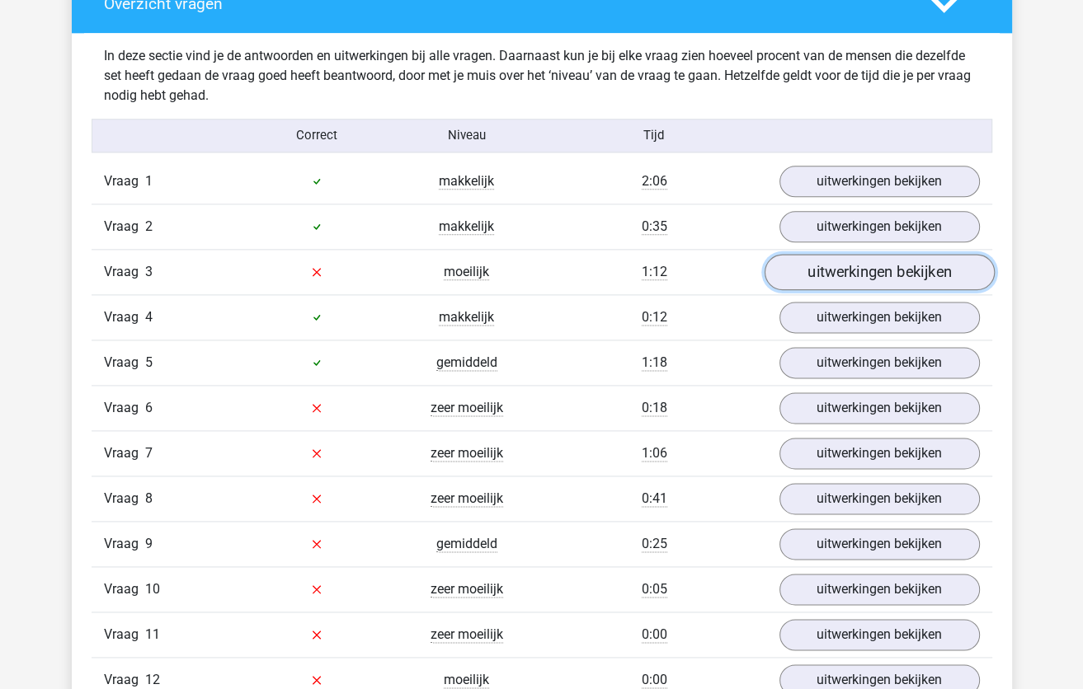
click at [847, 271] on link "uitwerkingen bekijken" at bounding box center [879, 272] width 230 height 36
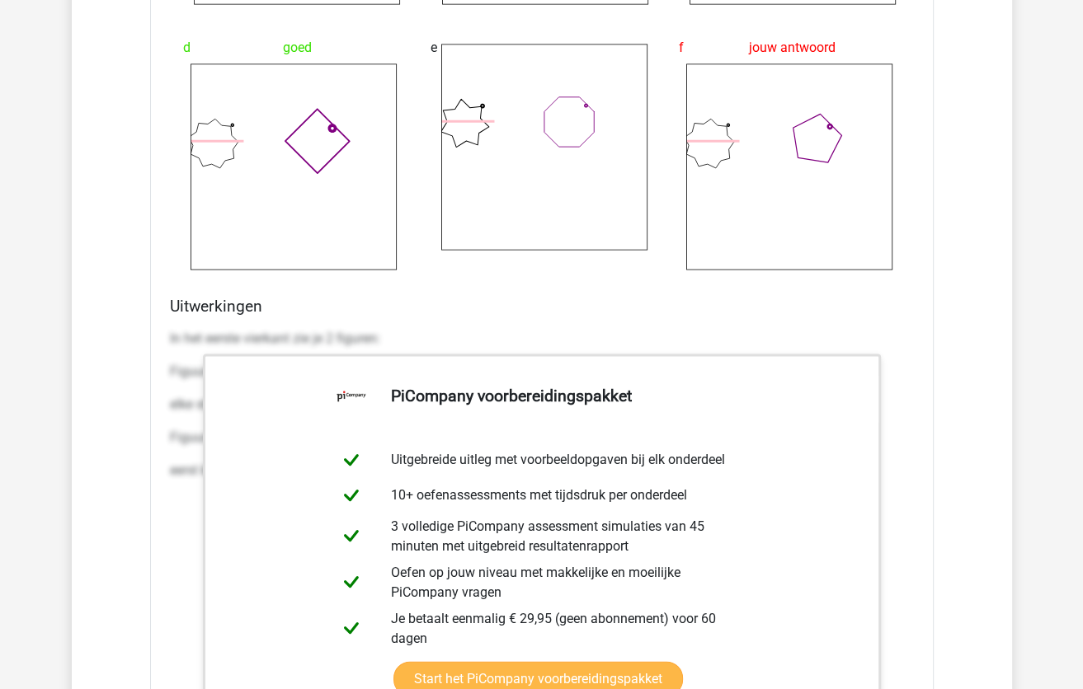
scroll to position [2738, 0]
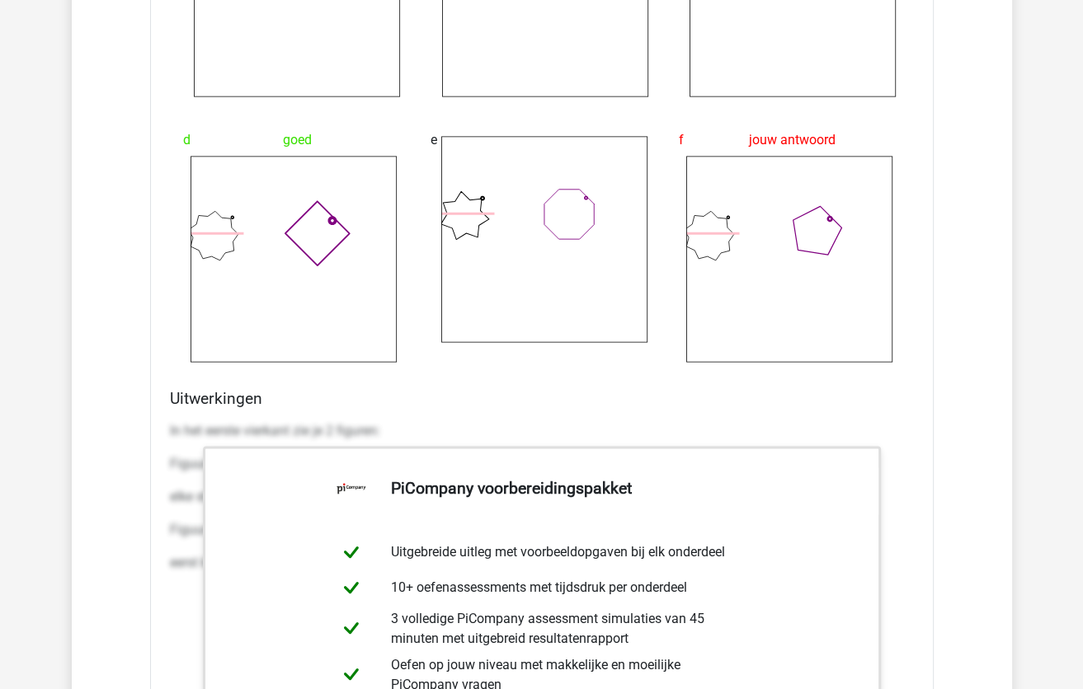
click at [145, 148] on div "Vraag 1 makkelijk 2:06 uitwerkingen bekijken Welk getal hoort op de plek van he…" at bounding box center [542, 292] width 876 height 2245
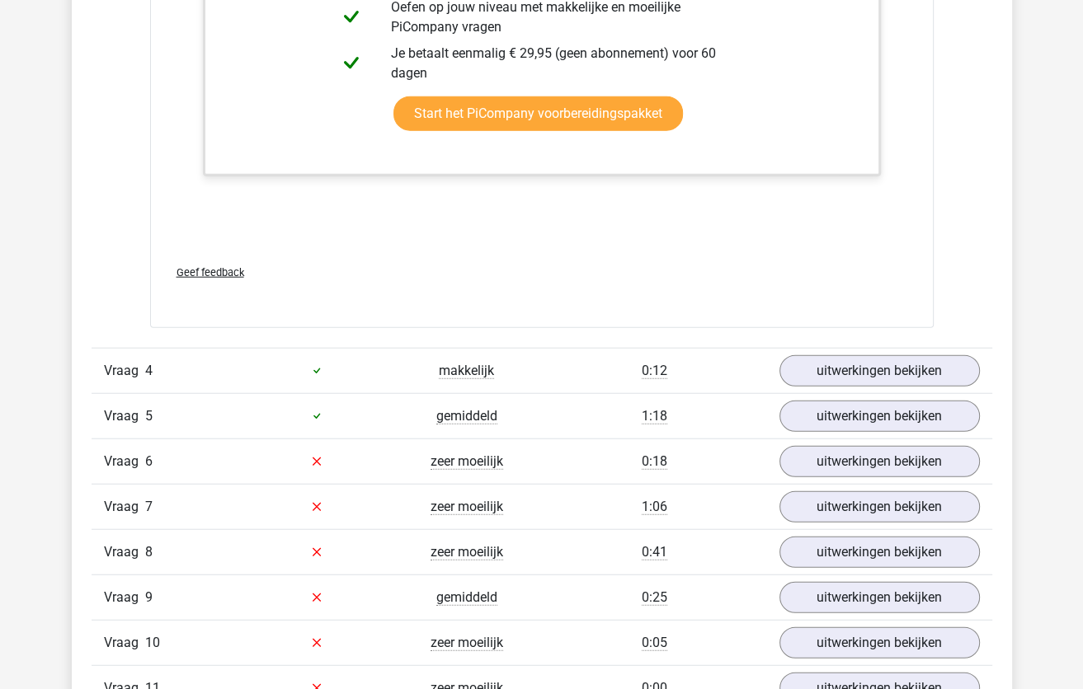
scroll to position [3398, 0]
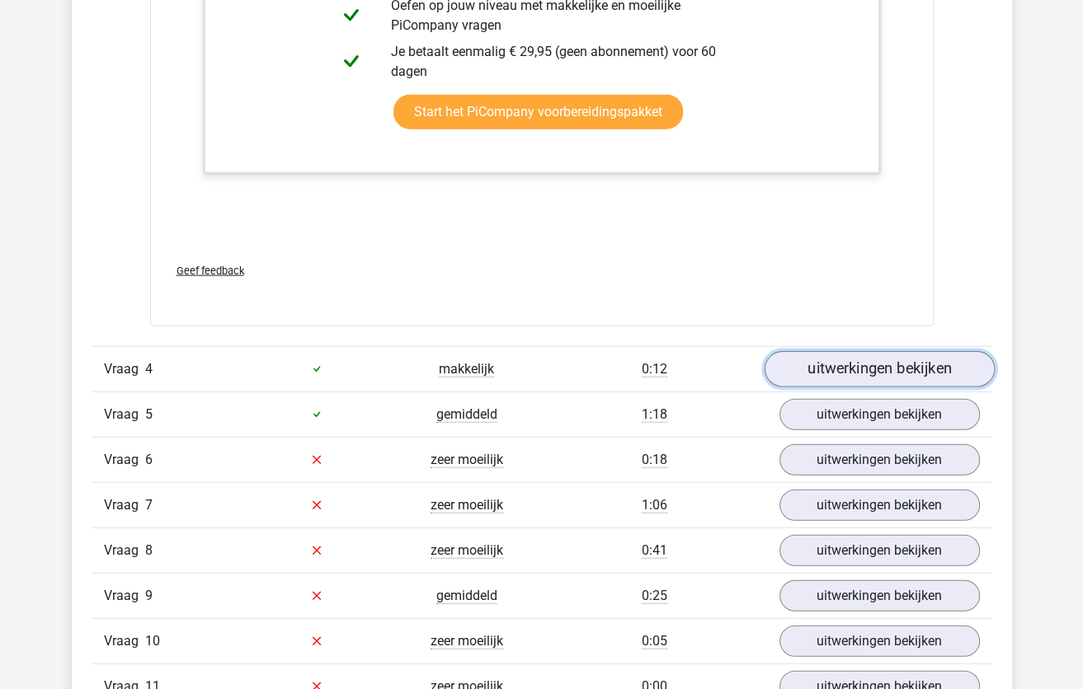
click at [854, 367] on link "uitwerkingen bekijken" at bounding box center [879, 369] width 230 height 36
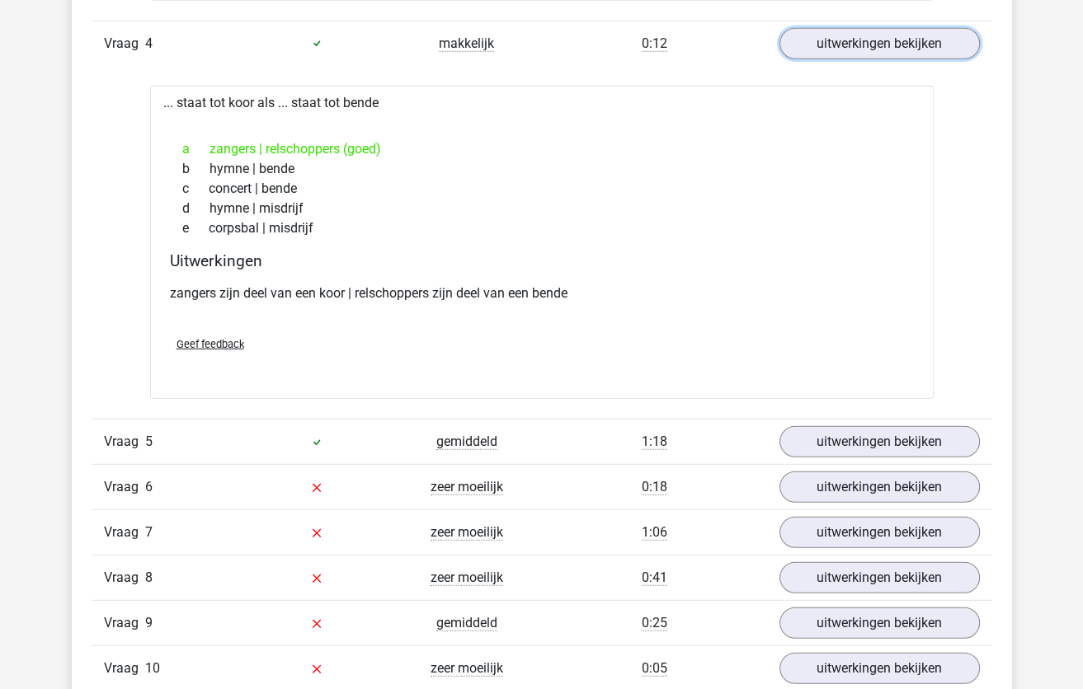
scroll to position [3728, 0]
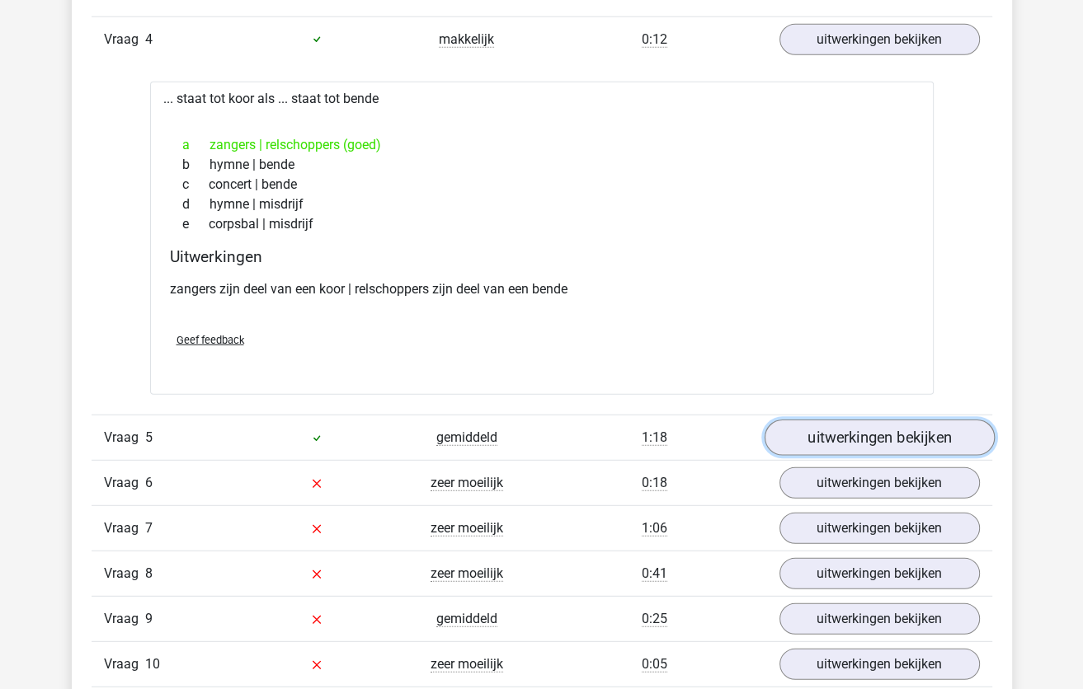
click at [835, 427] on link "uitwerkingen bekijken" at bounding box center [879, 438] width 230 height 36
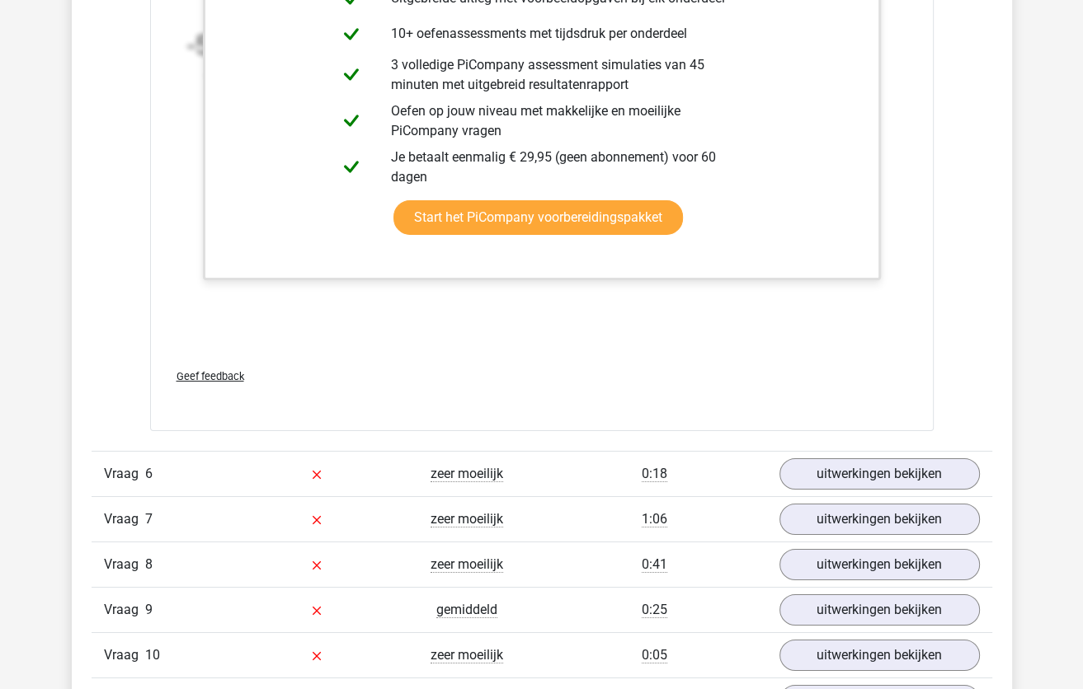
scroll to position [4800, 0]
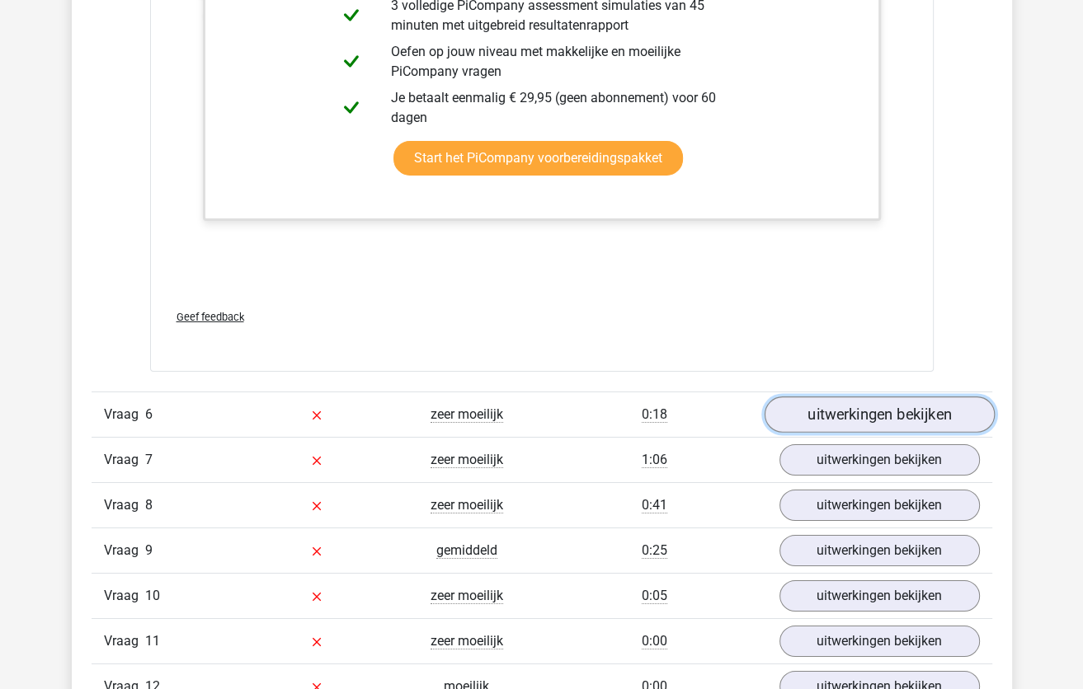
click at [795, 406] on link "uitwerkingen bekijken" at bounding box center [879, 416] width 230 height 36
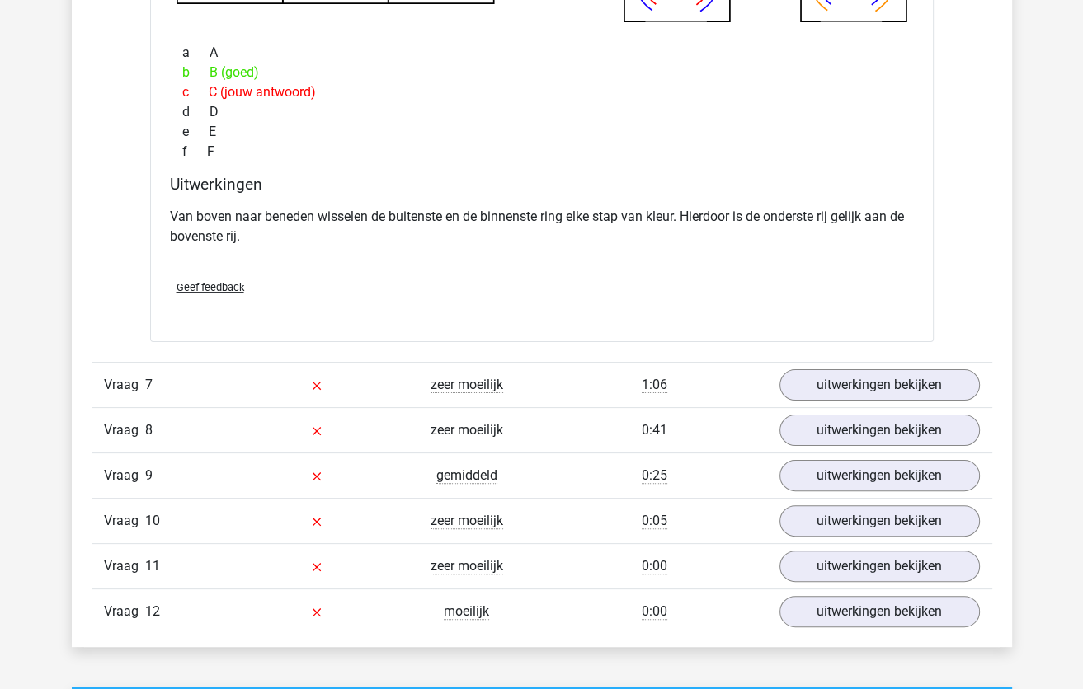
scroll to position [5624, 0]
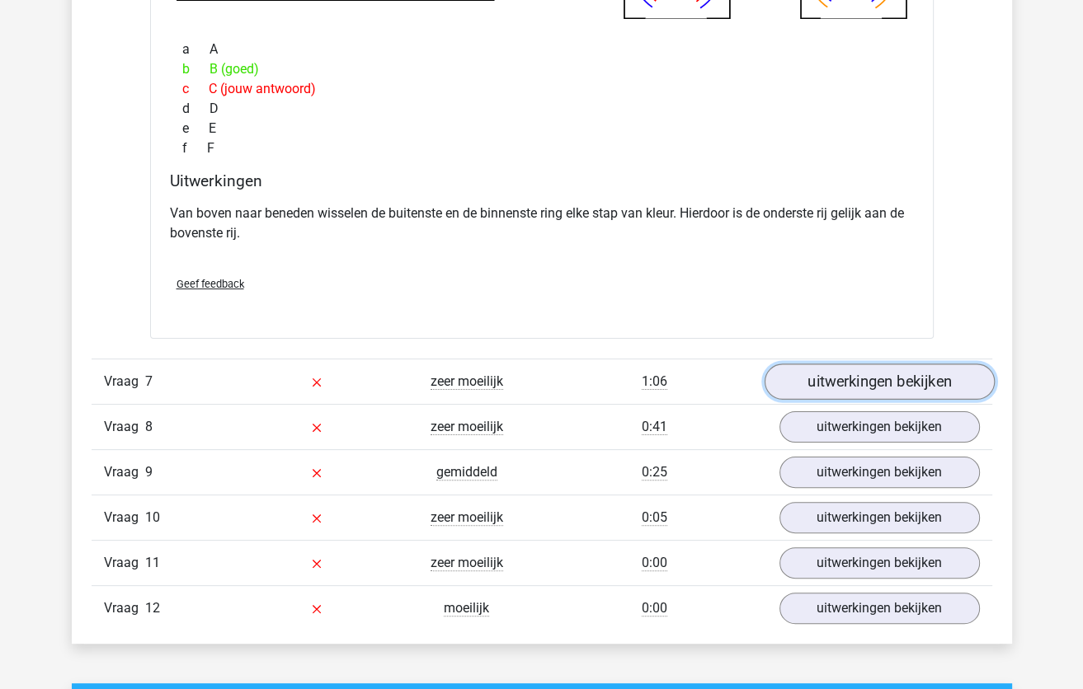
click at [881, 372] on link "uitwerkingen bekijken" at bounding box center [879, 382] width 230 height 36
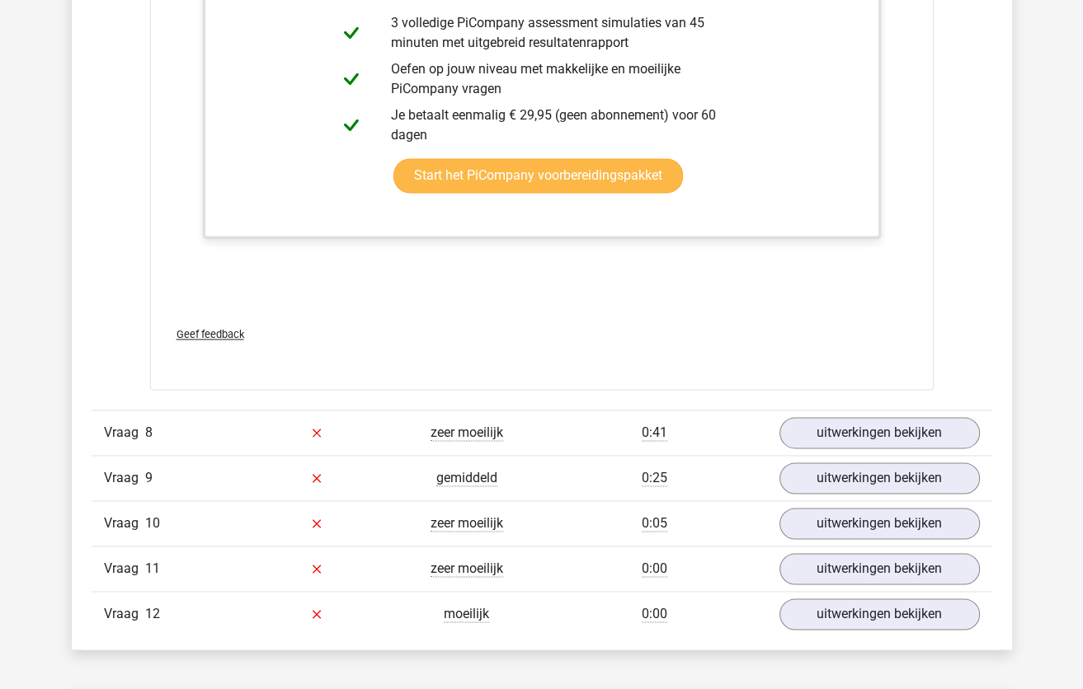
scroll to position [7356, 0]
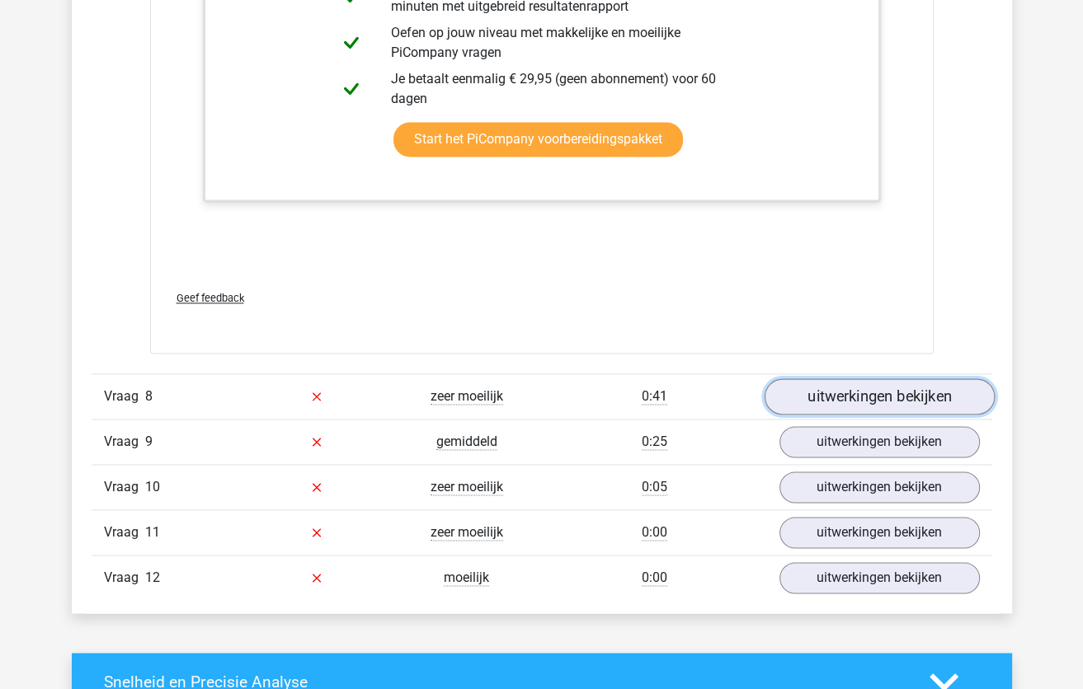
click at [817, 389] on link "uitwerkingen bekijken" at bounding box center [879, 397] width 230 height 36
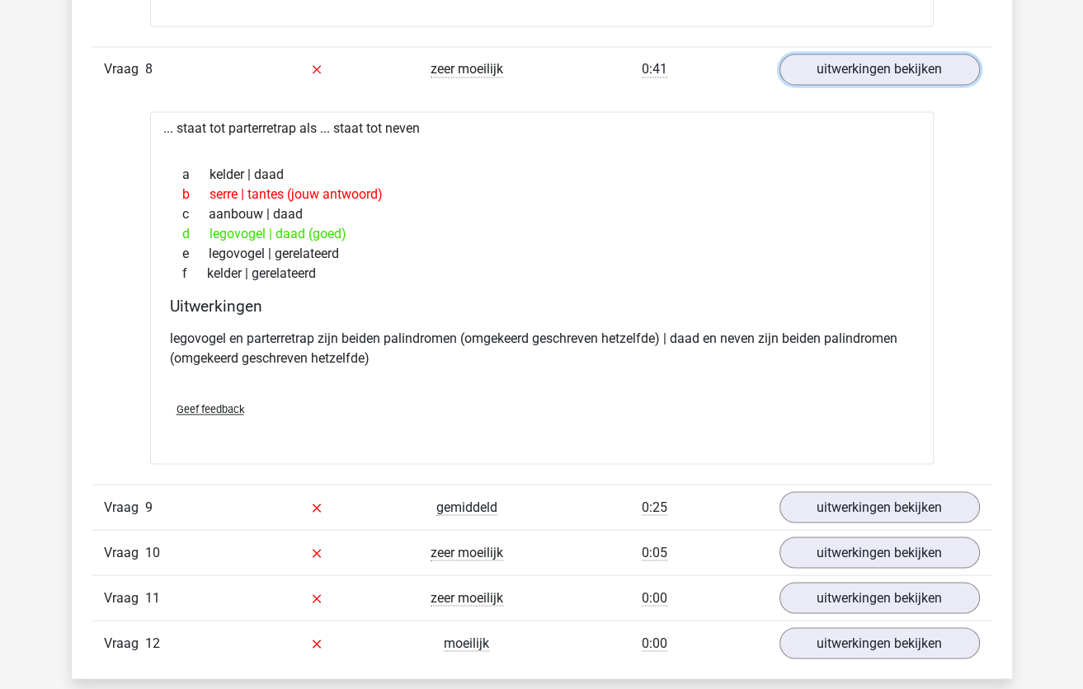
scroll to position [7686, 0]
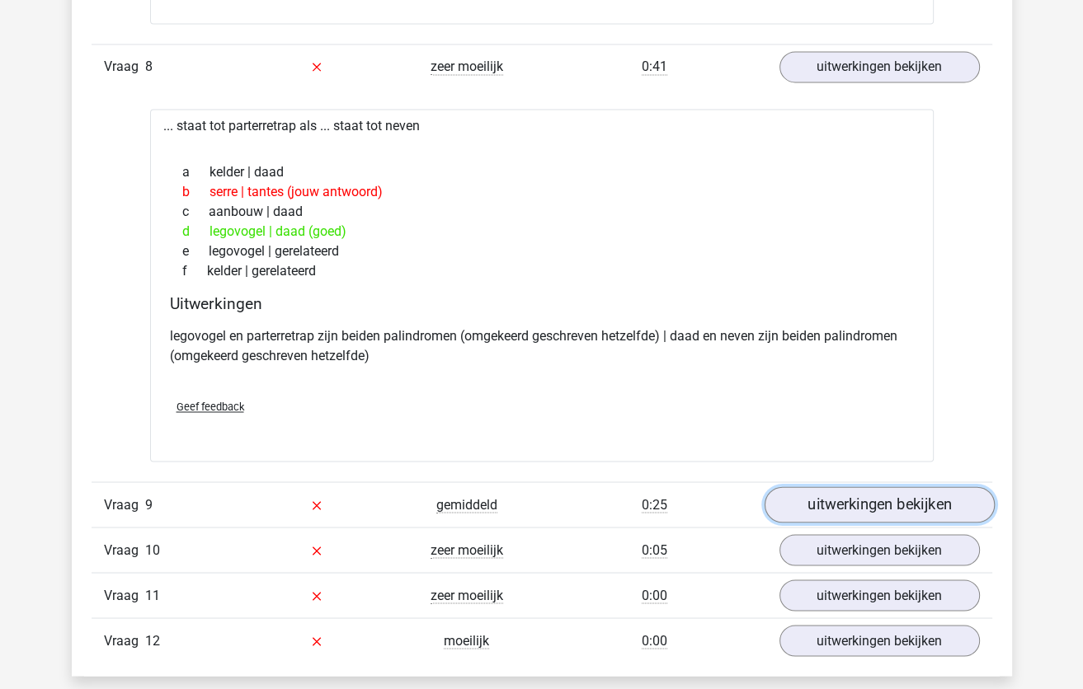
click at [855, 499] on link "uitwerkingen bekijken" at bounding box center [879, 505] width 230 height 36
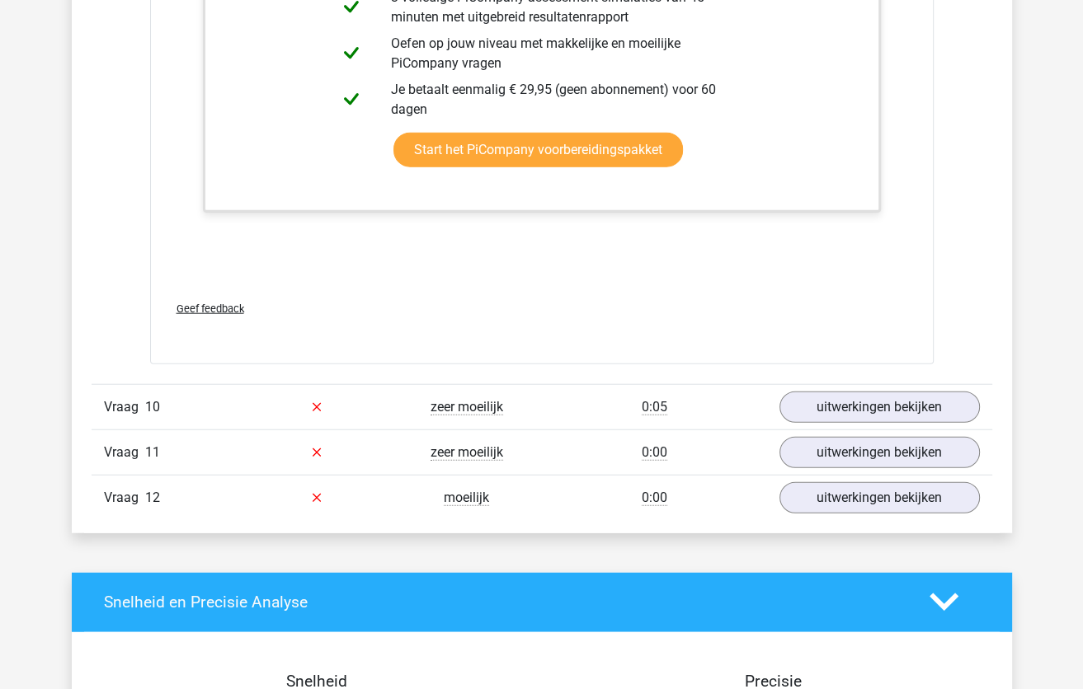
scroll to position [8841, 0]
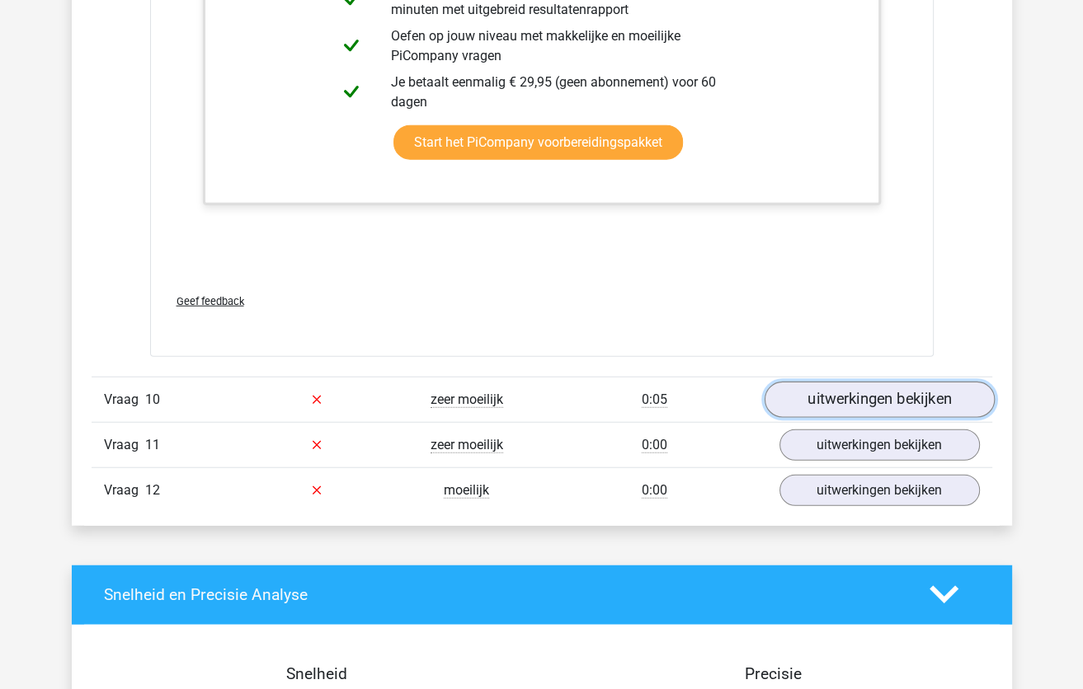
click at [816, 386] on link "uitwerkingen bekijken" at bounding box center [879, 400] width 230 height 36
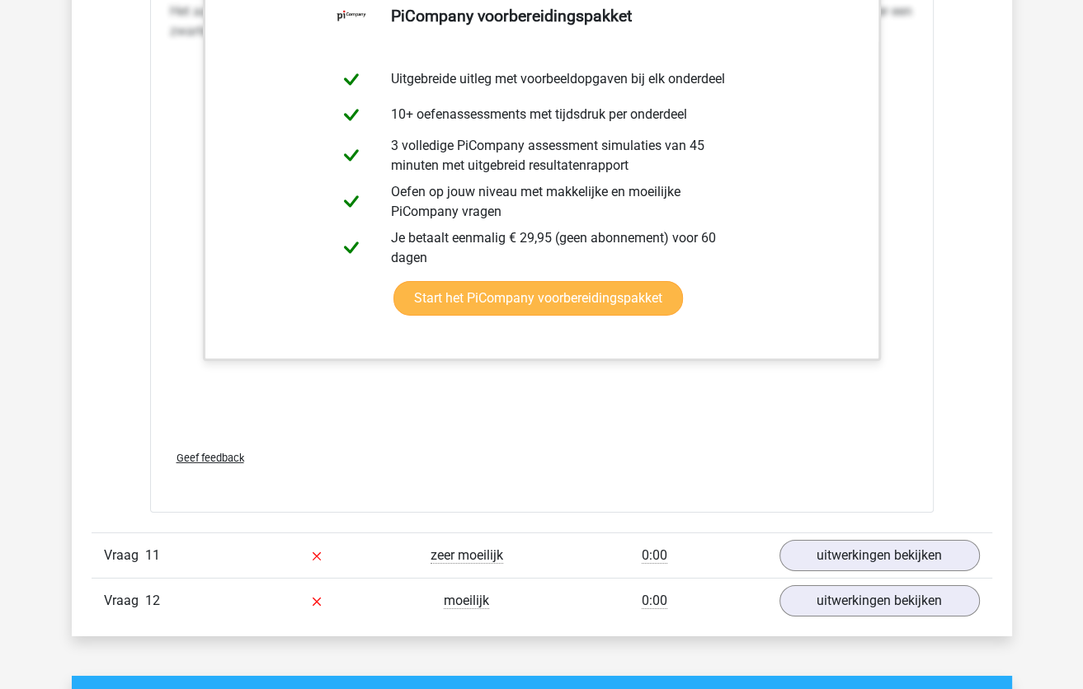
scroll to position [9913, 0]
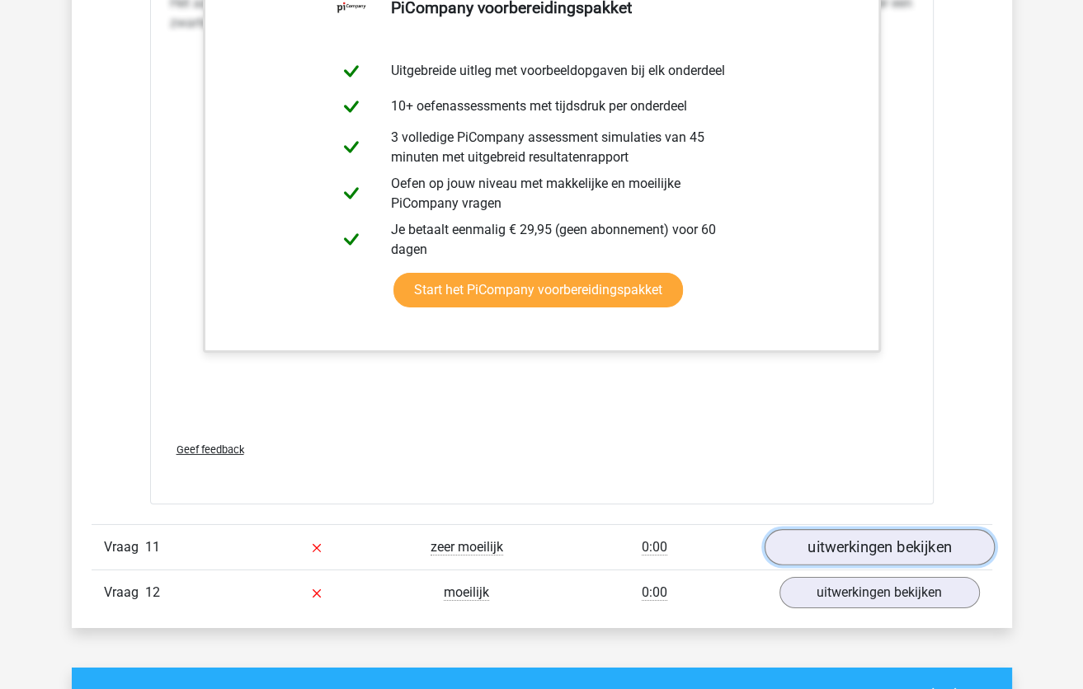
click at [815, 541] on link "uitwerkingen bekijken" at bounding box center [879, 547] width 230 height 36
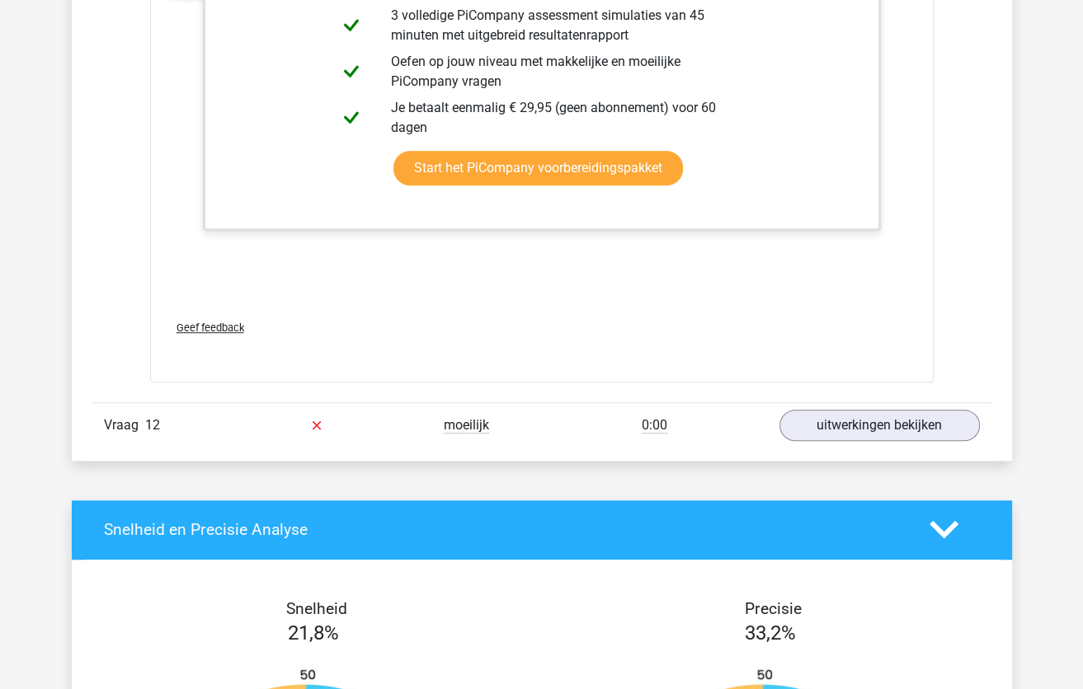
scroll to position [11810, 0]
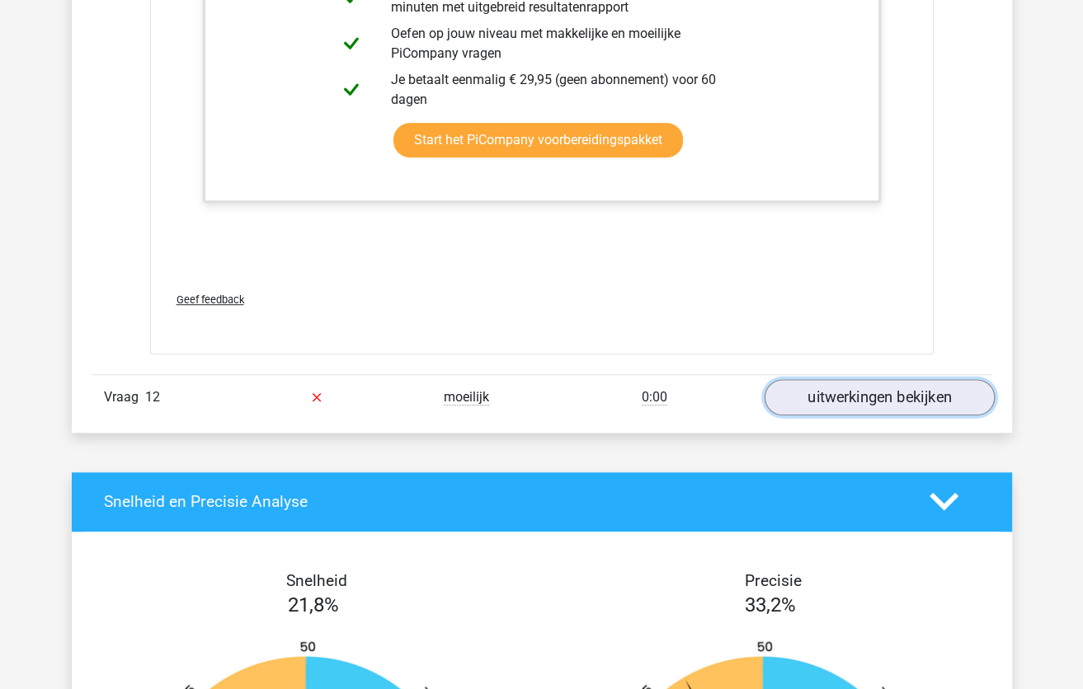
click at [824, 389] on link "uitwerkingen bekijken" at bounding box center [879, 397] width 230 height 36
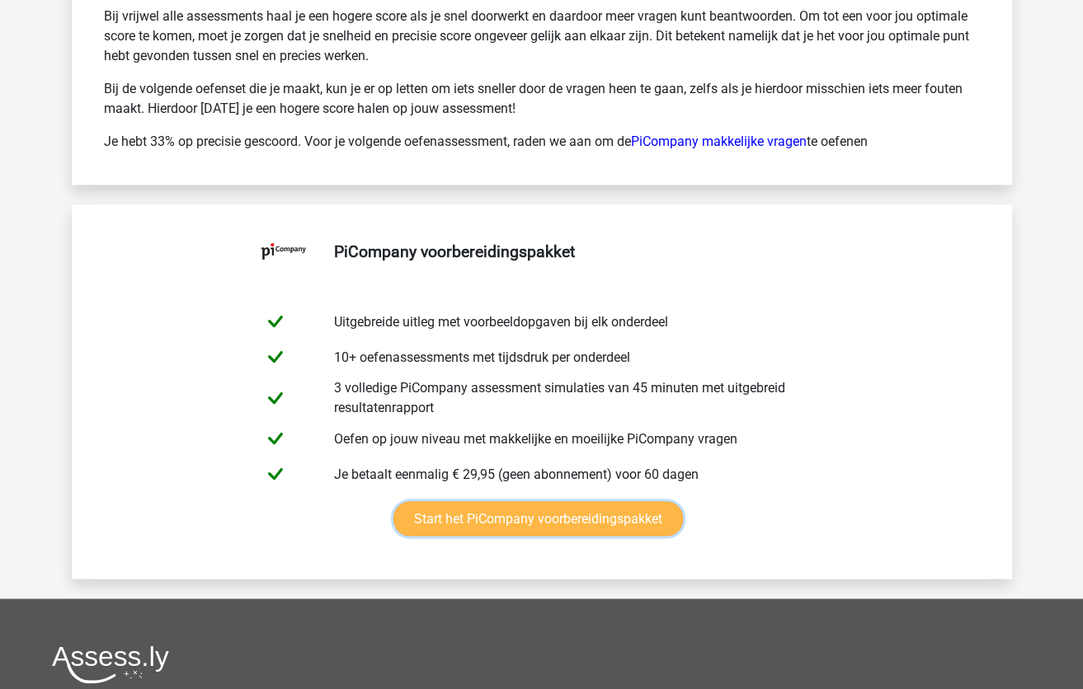
scroll to position [13459, 0]
